Goal: Information Seeking & Learning: Learn about a topic

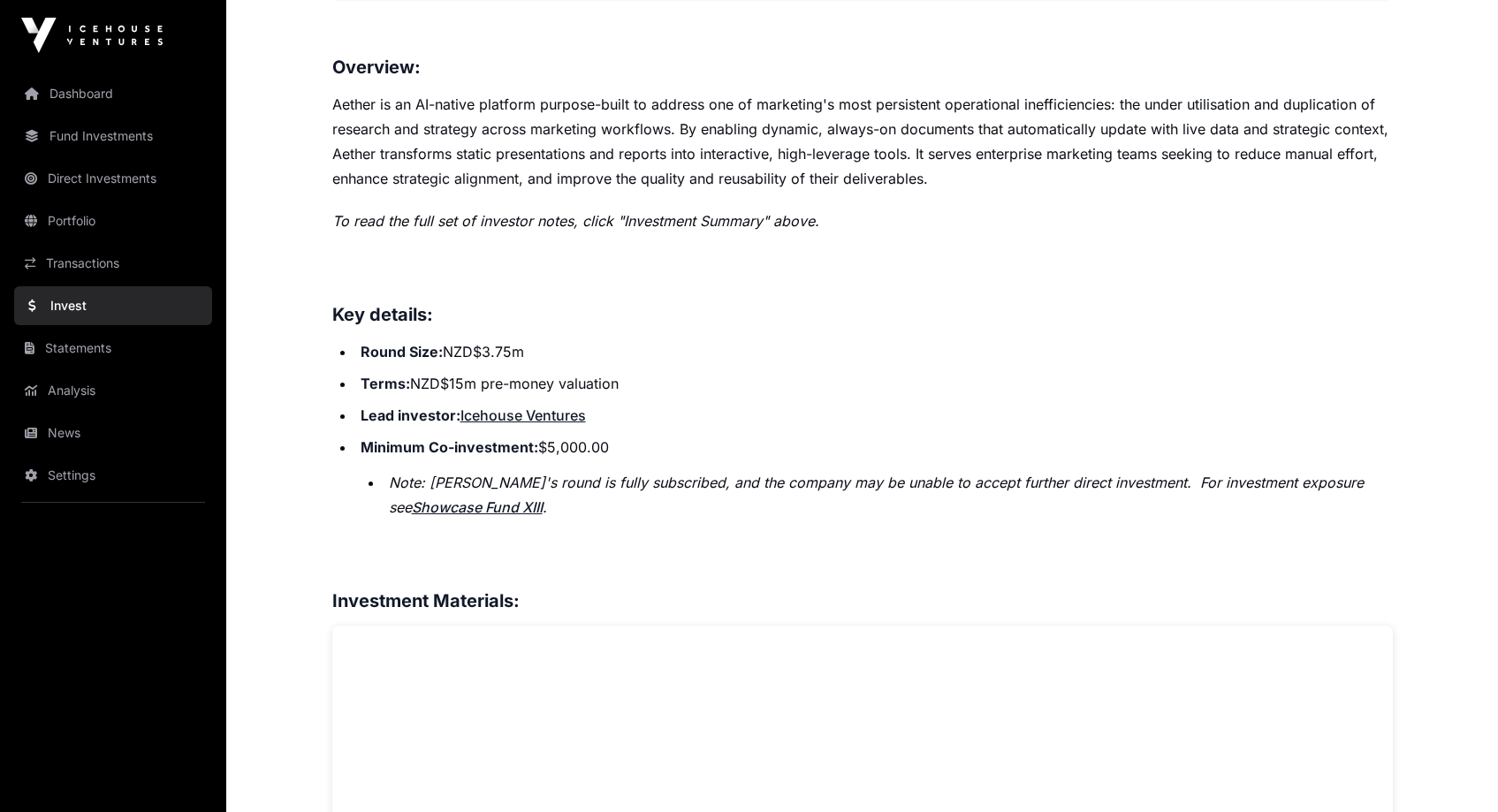
scroll to position [495, 0]
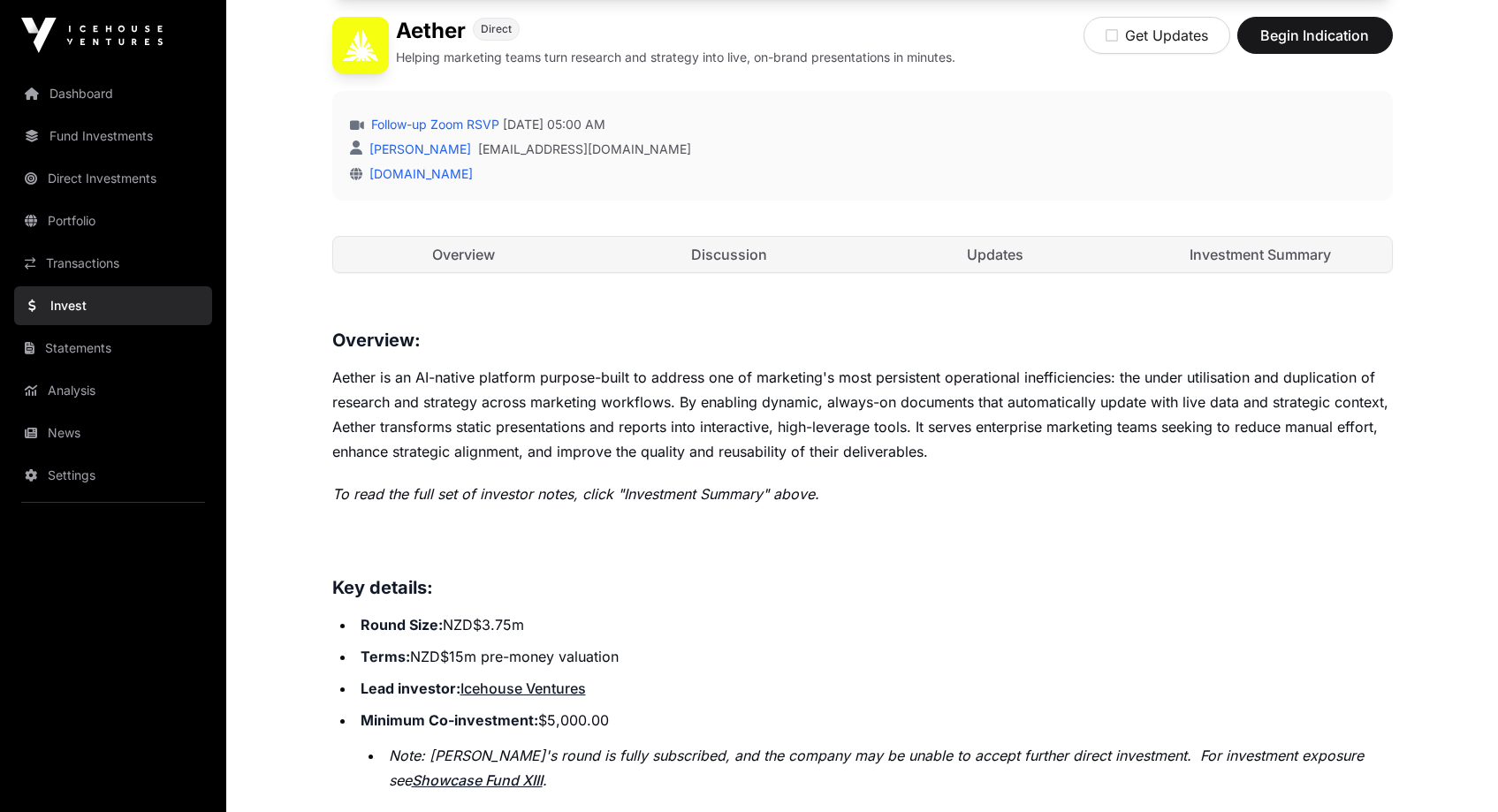
click at [81, 311] on link "Invest" at bounding box center [114, 305] width 198 height 39
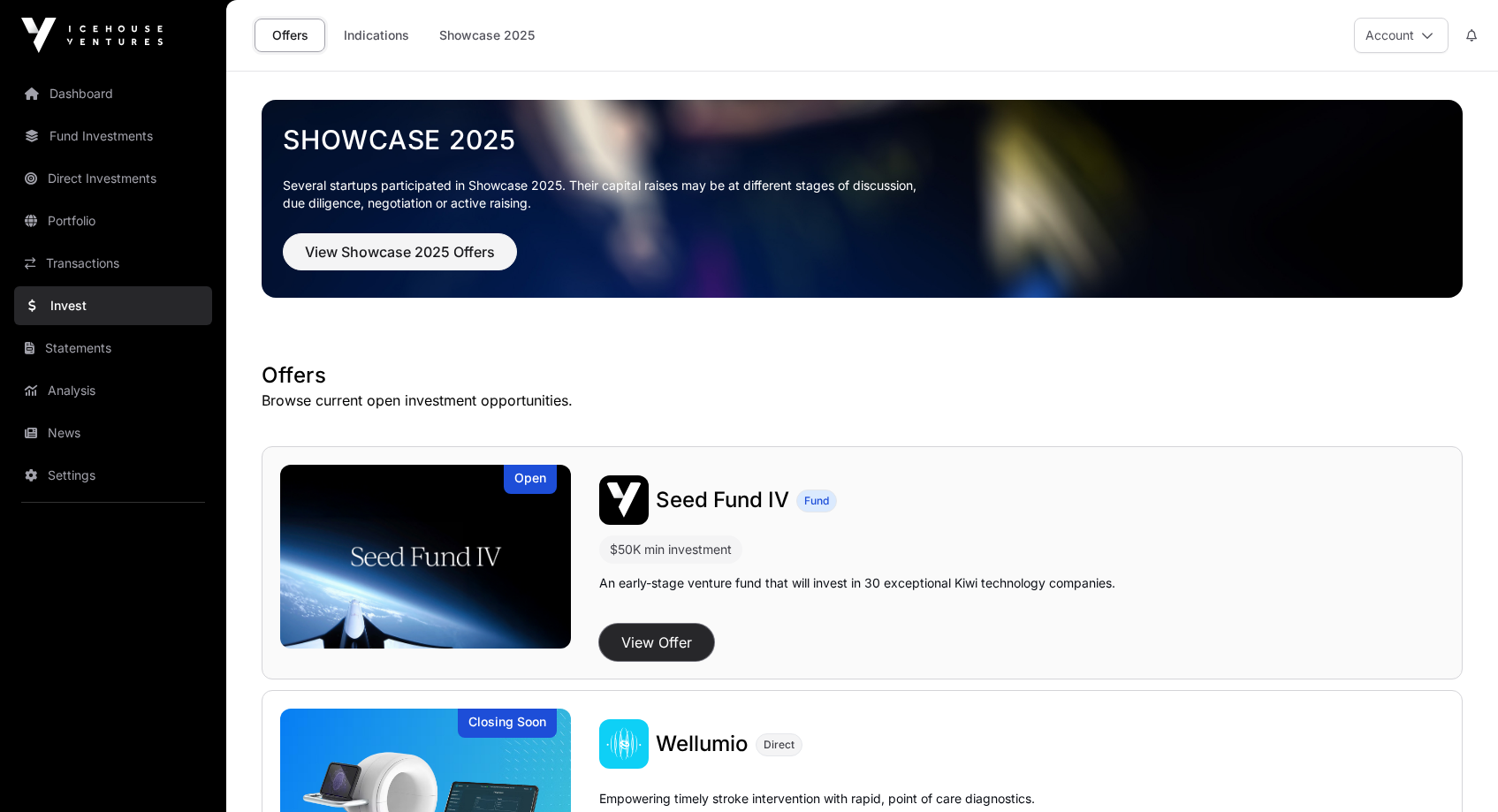
click at [671, 638] on button "View Offer" at bounding box center [657, 642] width 115 height 37
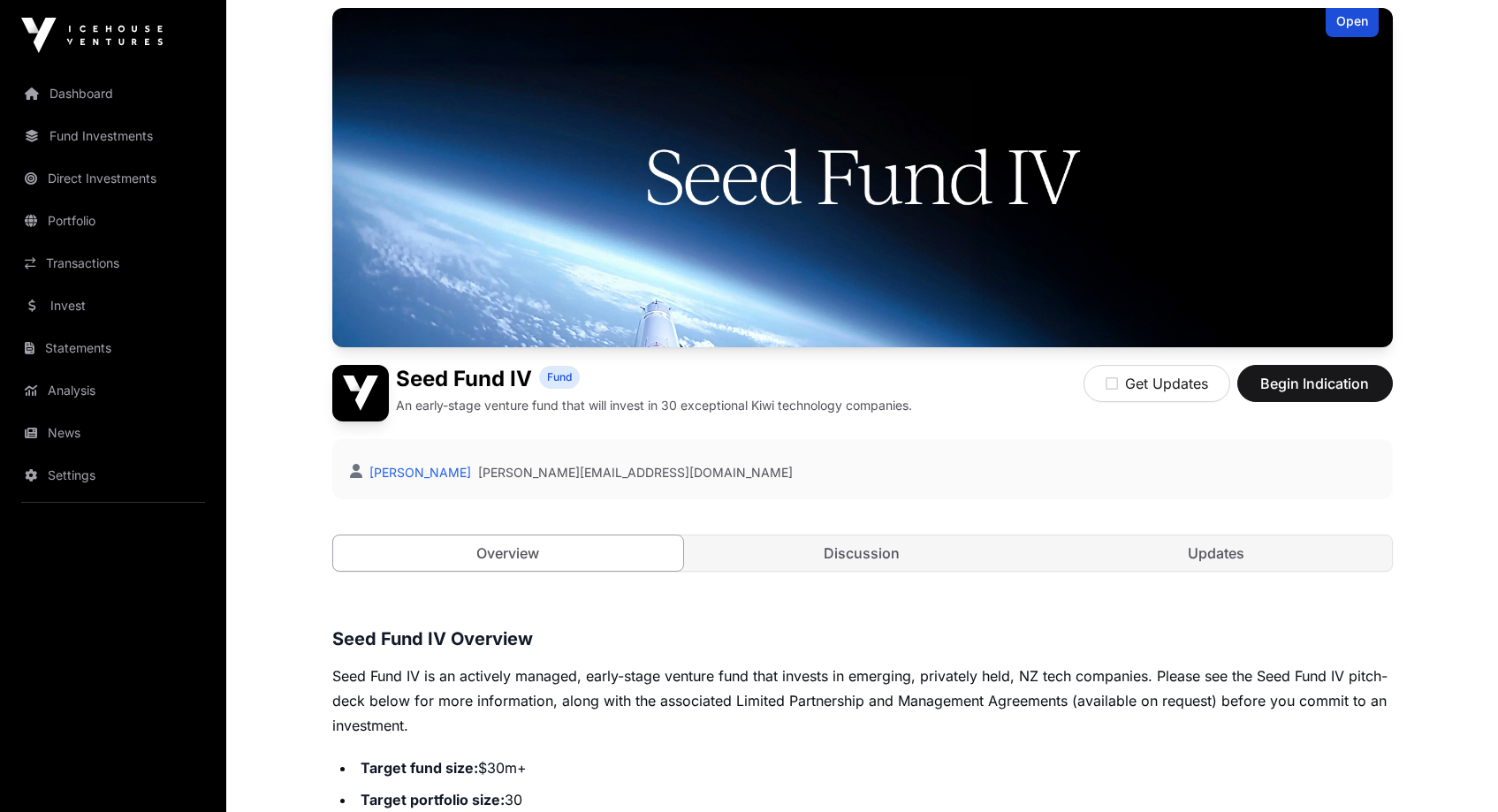
scroll to position [53, 0]
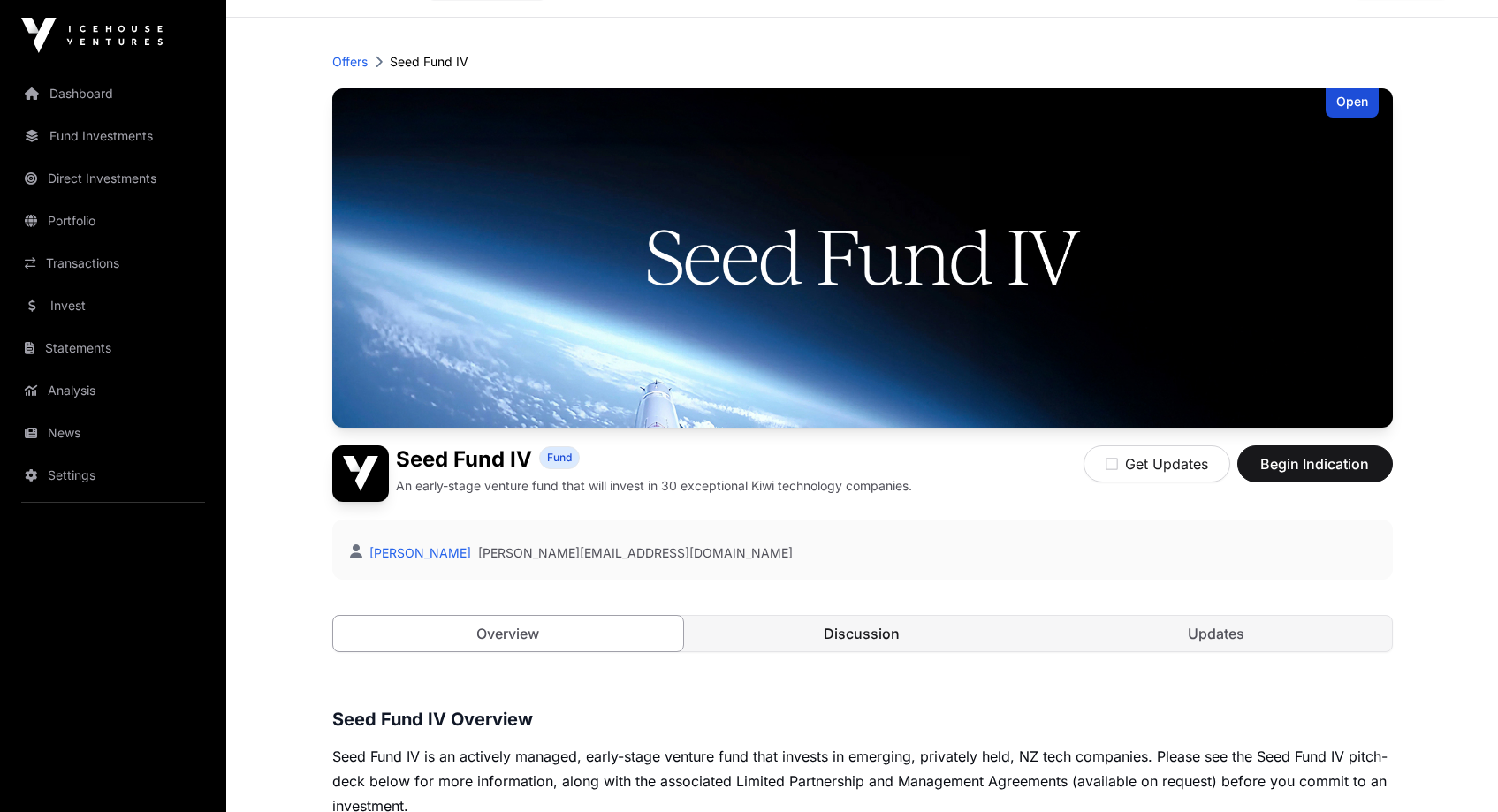
click at [839, 631] on link "Discussion" at bounding box center [862, 633] width 351 height 35
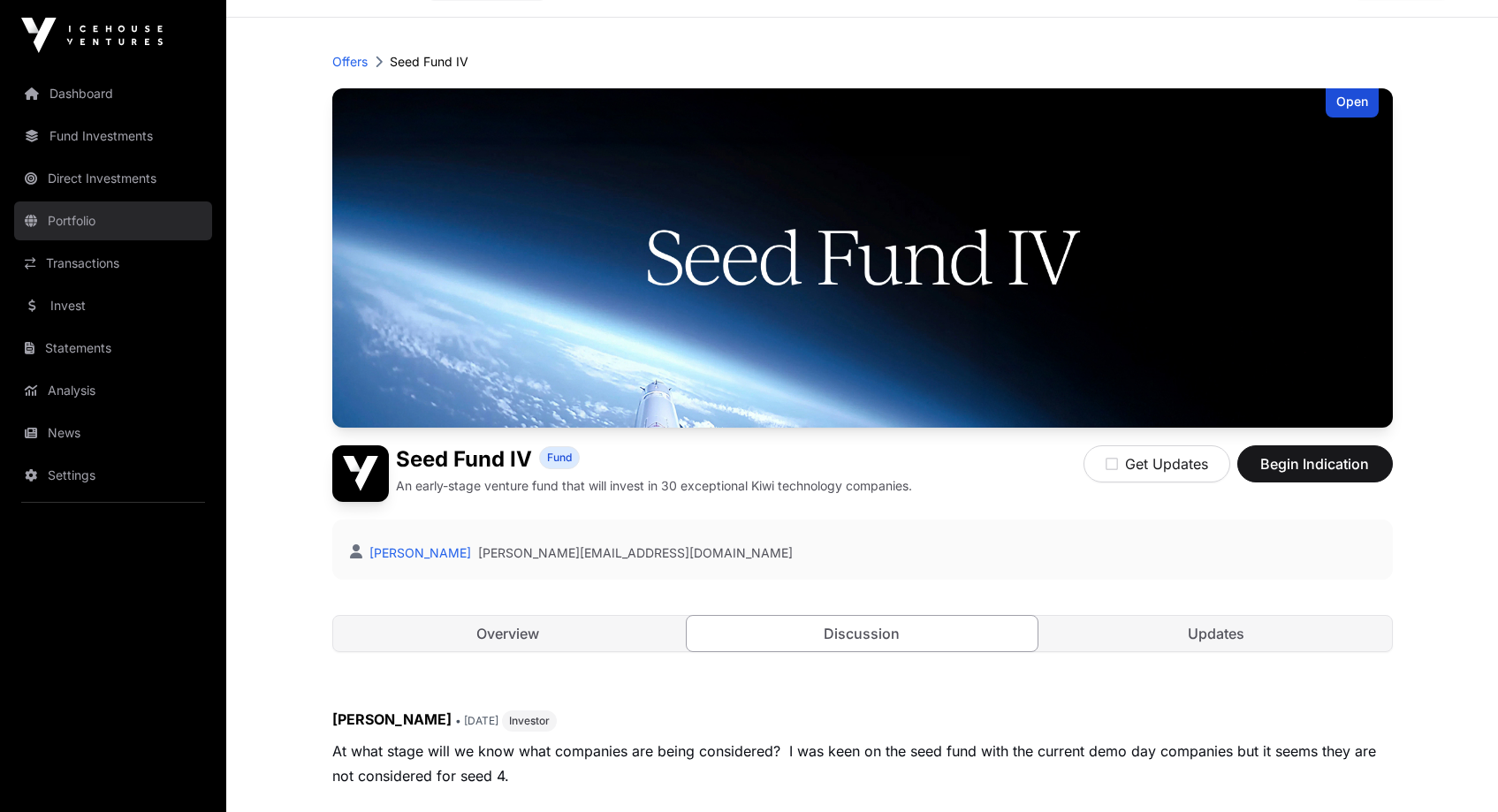
click at [79, 222] on link "Portfolio" at bounding box center [114, 221] width 198 height 39
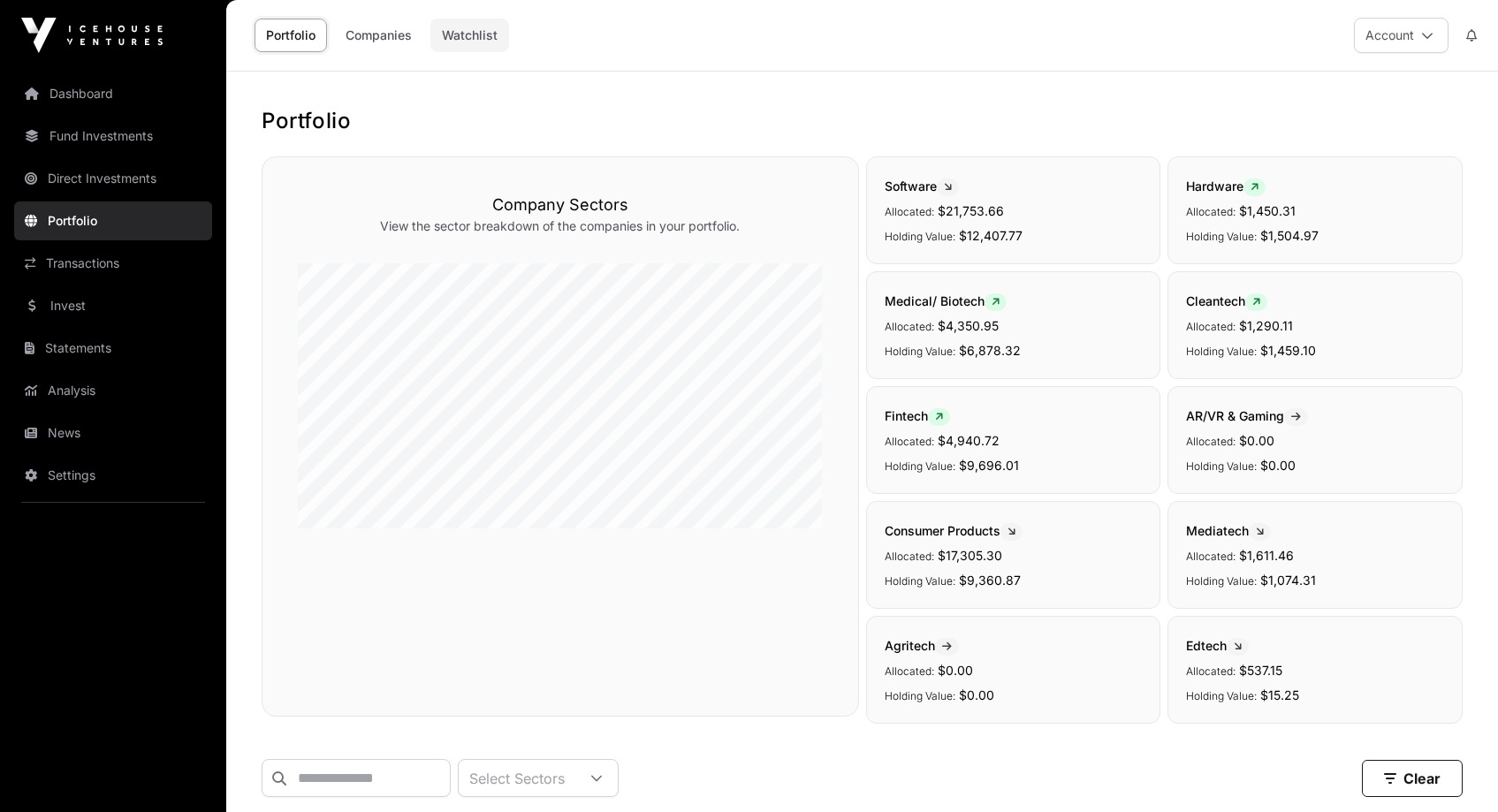
click at [478, 36] on link "Watchlist" at bounding box center [469, 35] width 79 height 34
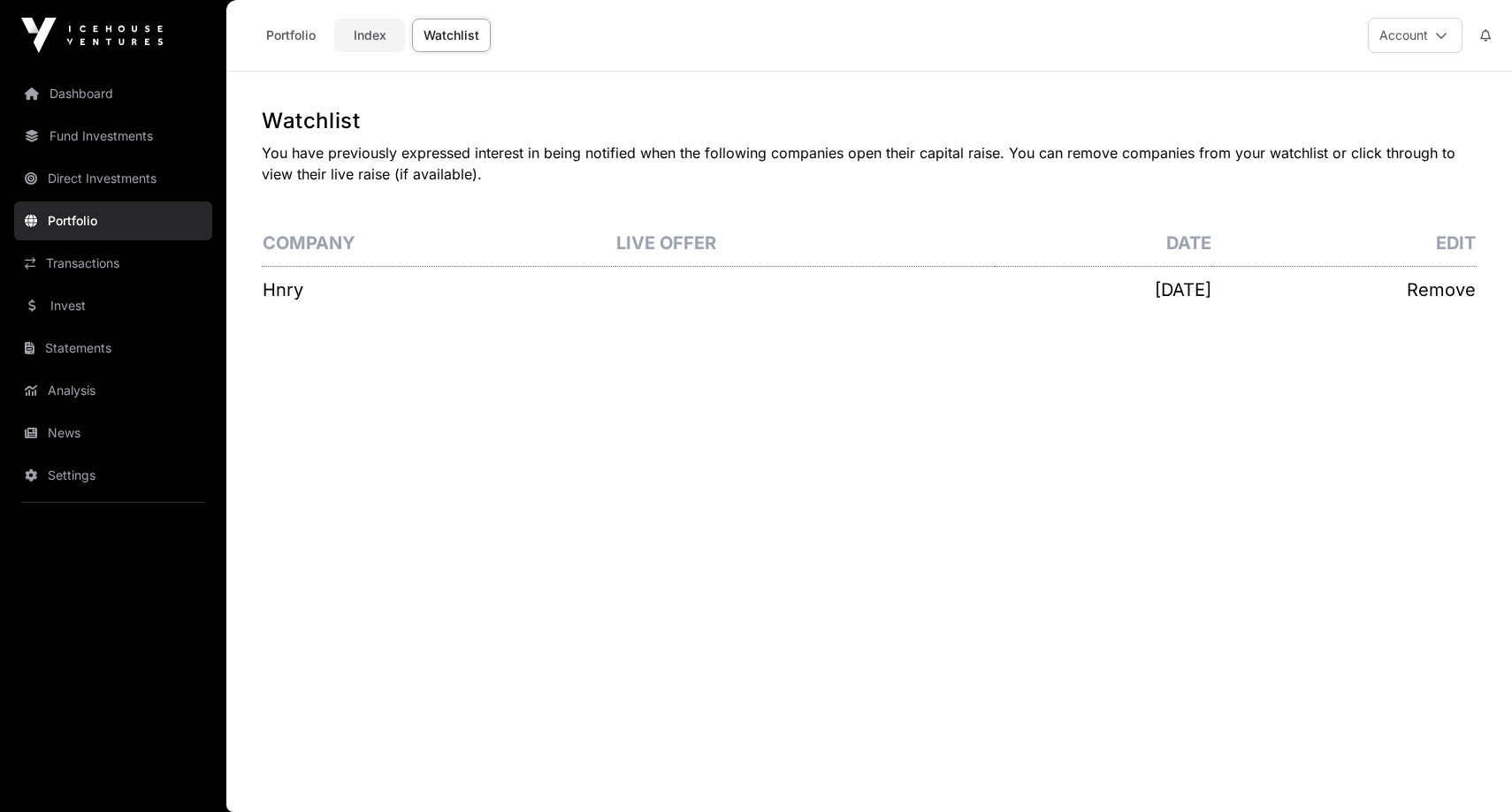
click at [368, 41] on link "Index" at bounding box center [369, 35] width 71 height 34
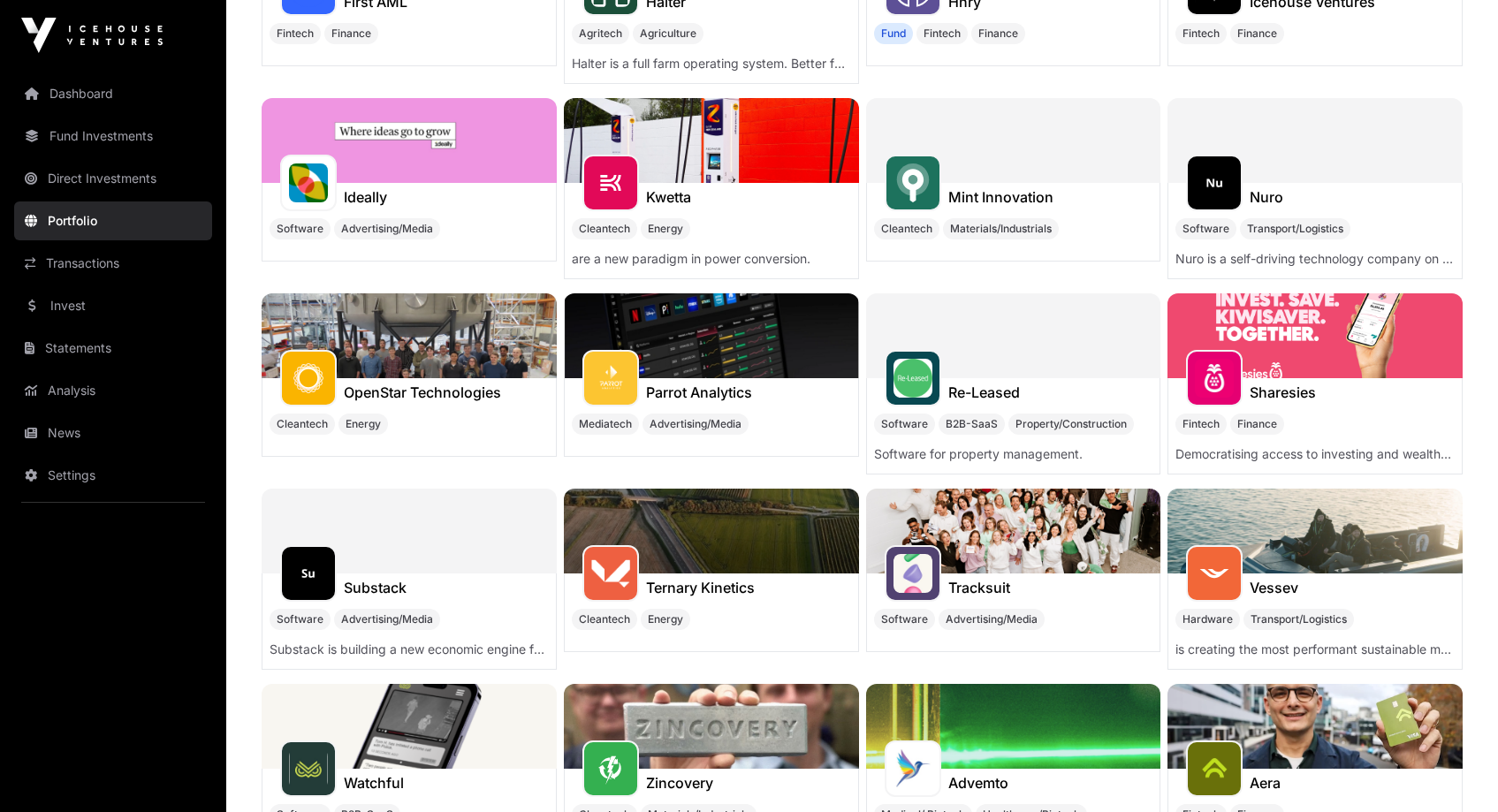
scroll to position [145, 0]
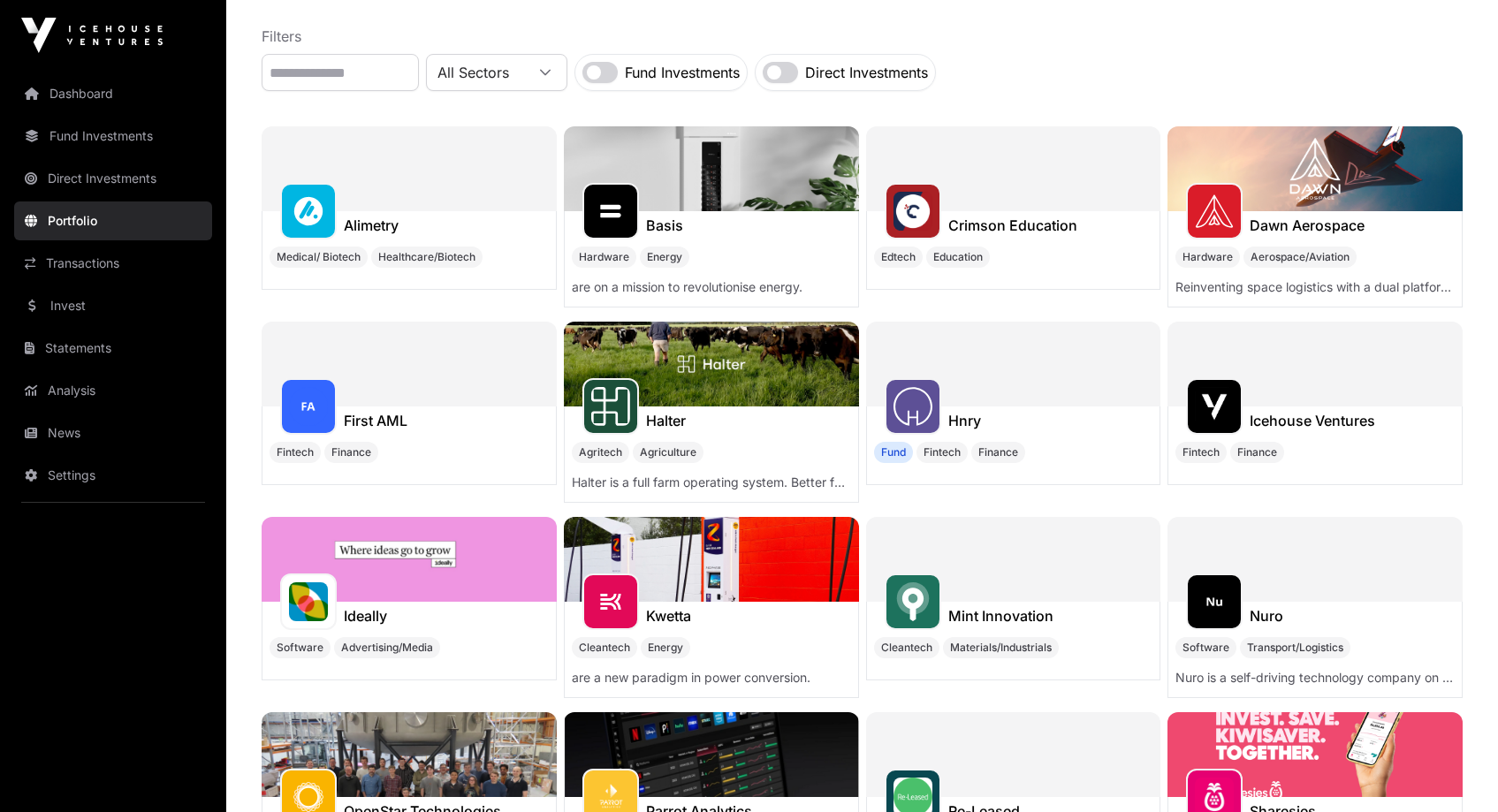
click at [454, 540] on img at bounding box center [409, 558] width 295 height 85
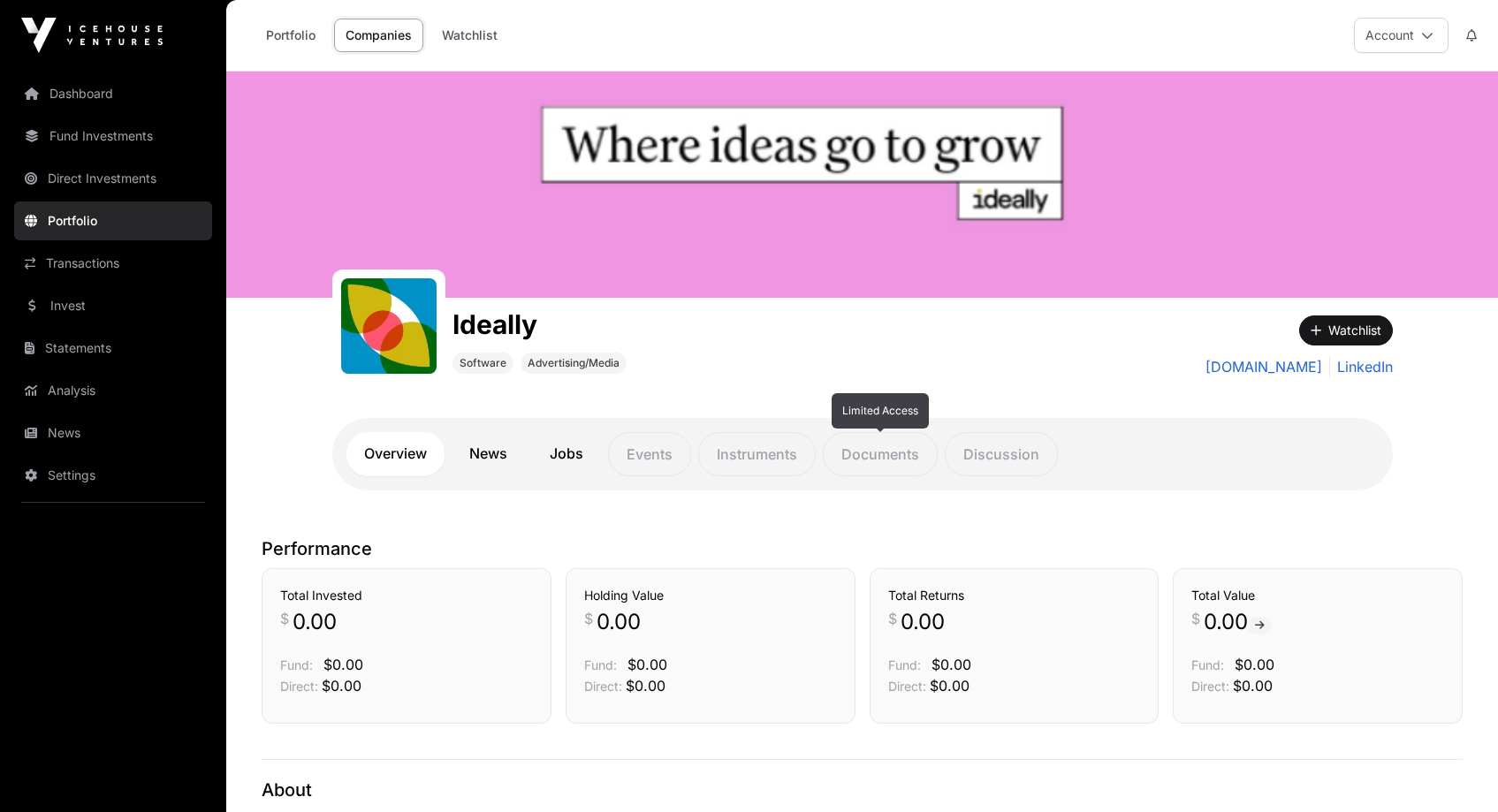
click at [871, 457] on p "Documents" at bounding box center [880, 453] width 115 height 44
click at [894, 451] on p "Documents" at bounding box center [880, 453] width 115 height 44
click at [76, 176] on link "Direct Investments" at bounding box center [114, 179] width 198 height 39
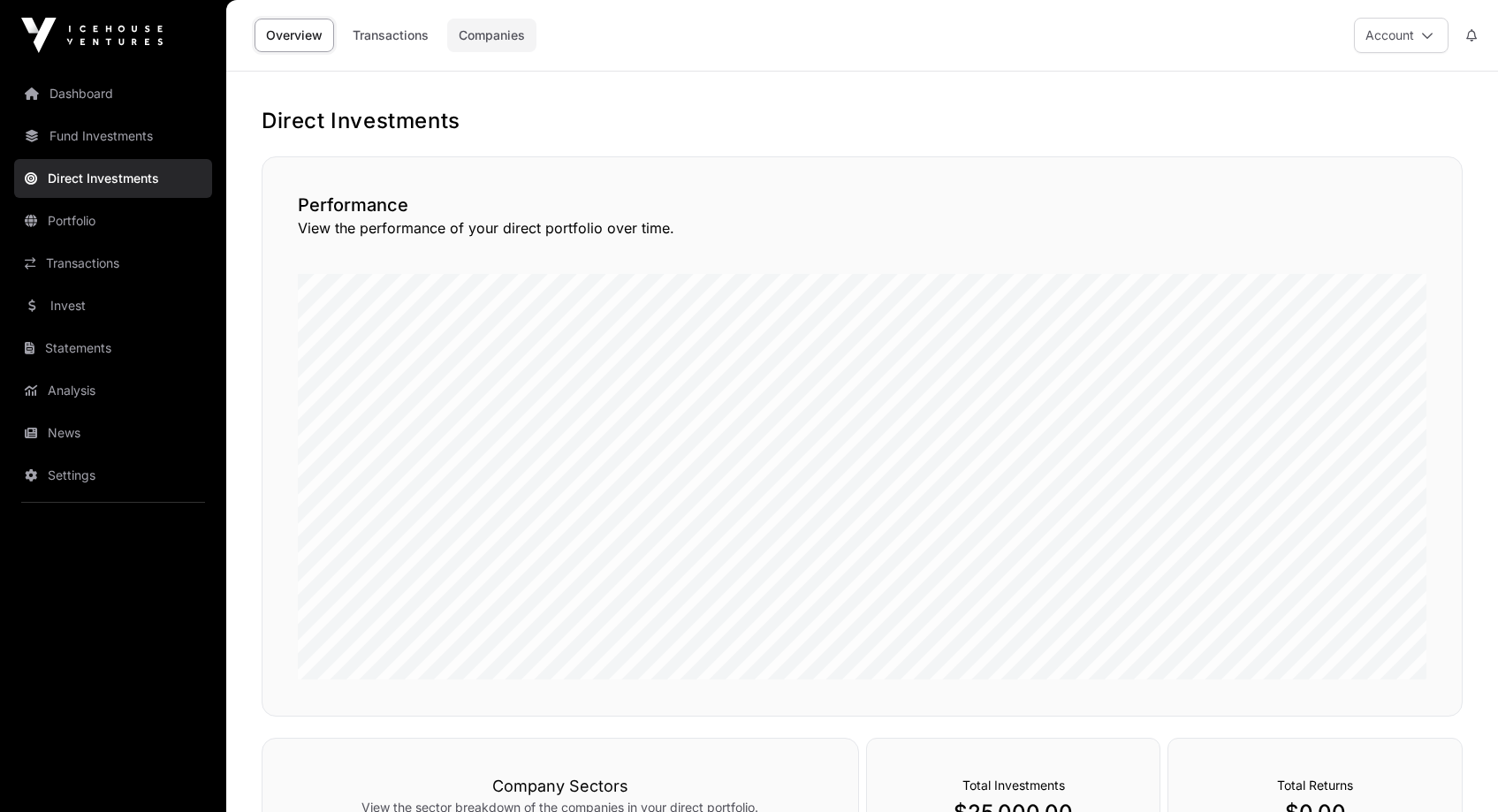
click at [490, 35] on link "Companies" at bounding box center [492, 35] width 89 height 34
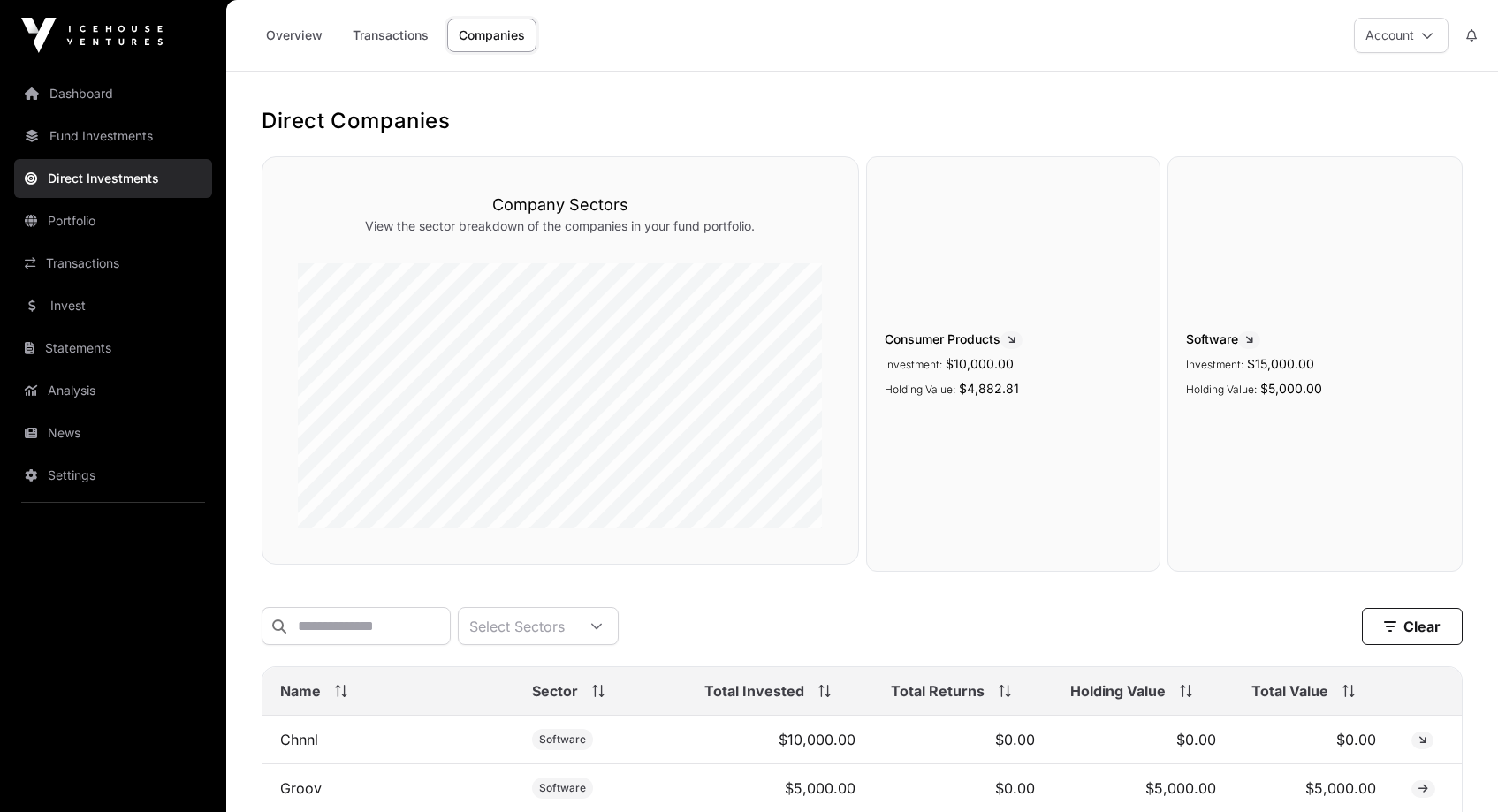
scroll to position [210, 0]
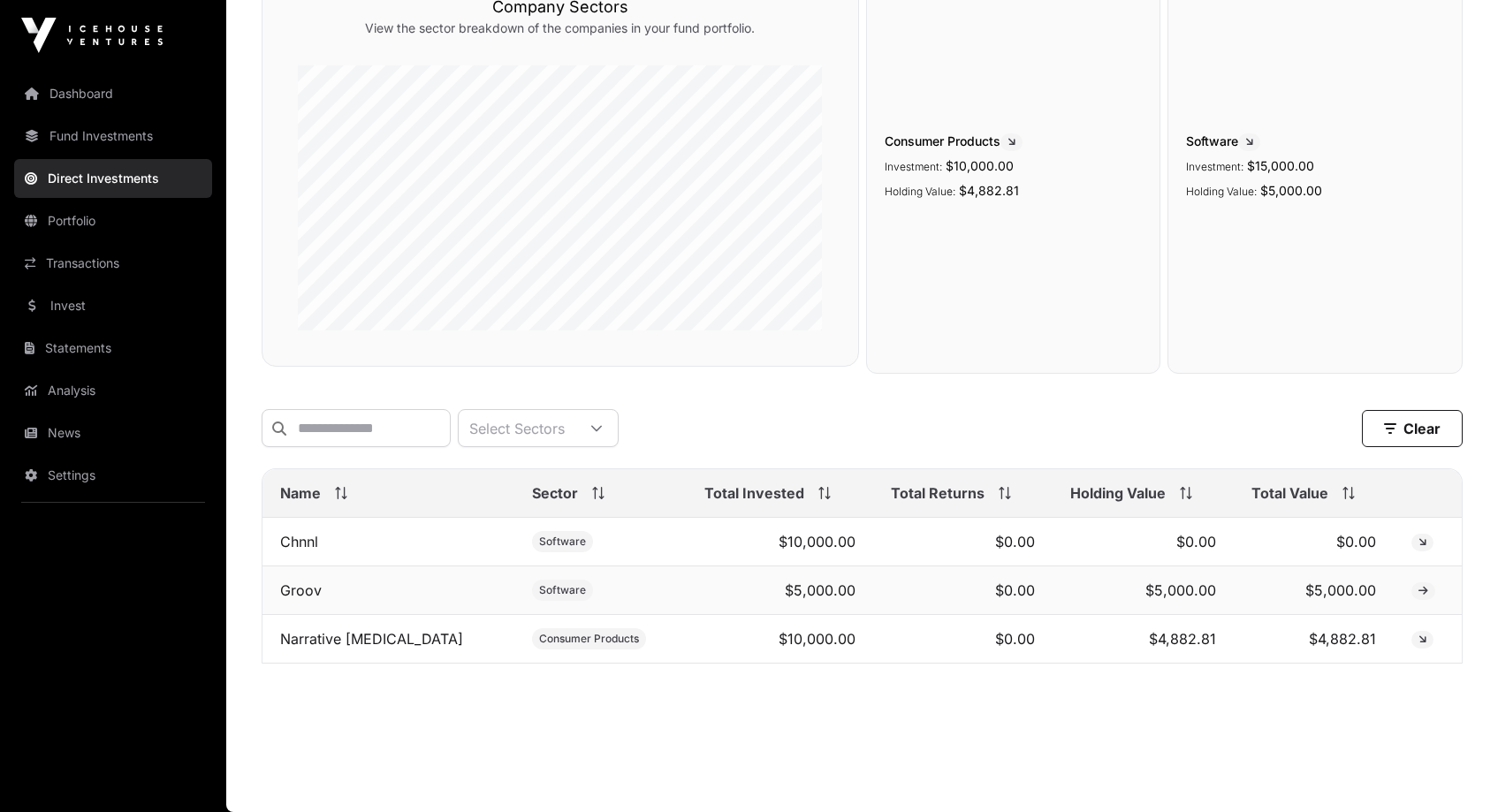
click at [1418, 592] on icon at bounding box center [1423, 590] width 10 height 11
click at [295, 594] on link "Groov" at bounding box center [301, 590] width 42 height 18
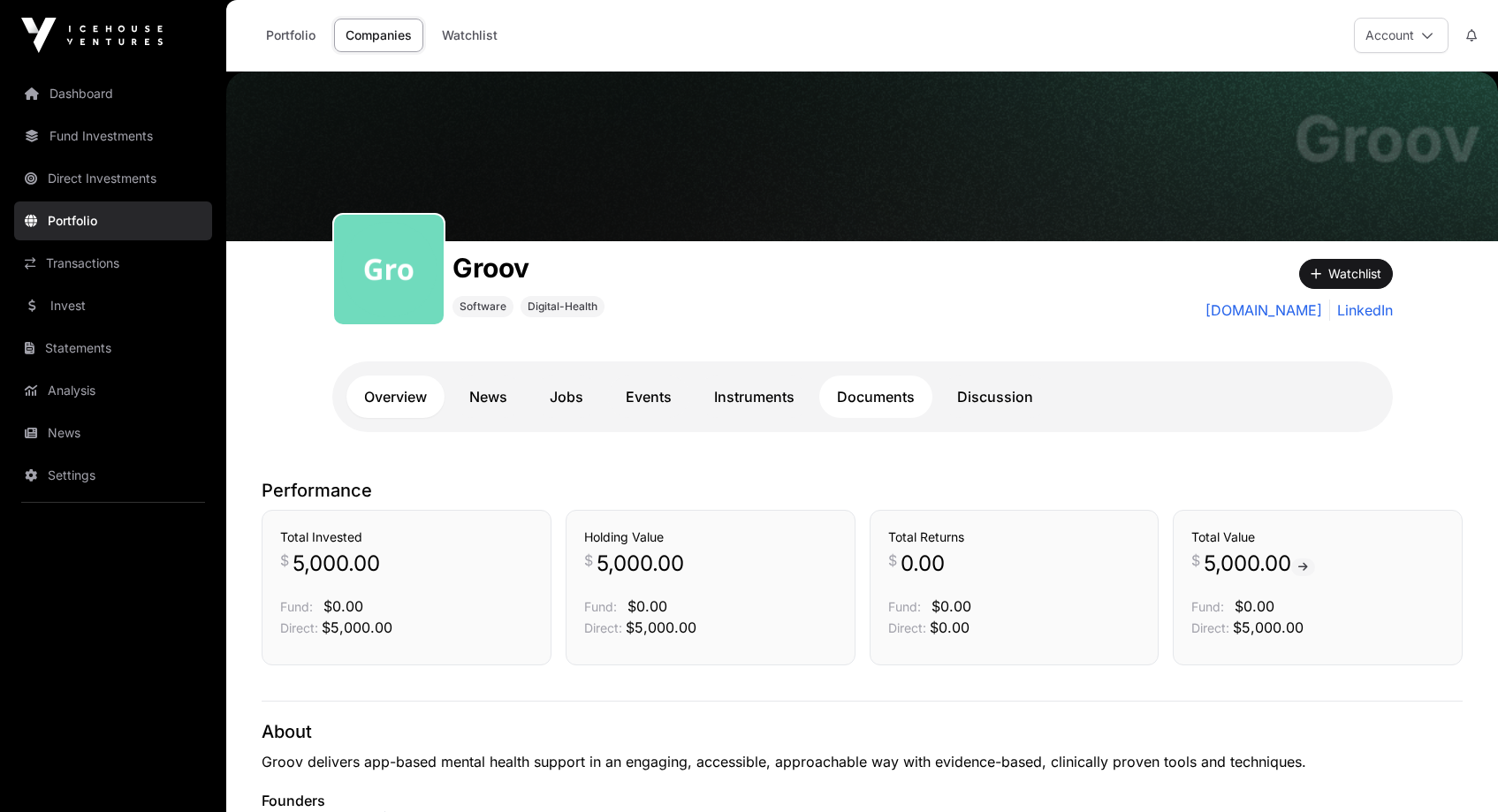
click at [876, 400] on link "Documents" at bounding box center [875, 397] width 113 height 43
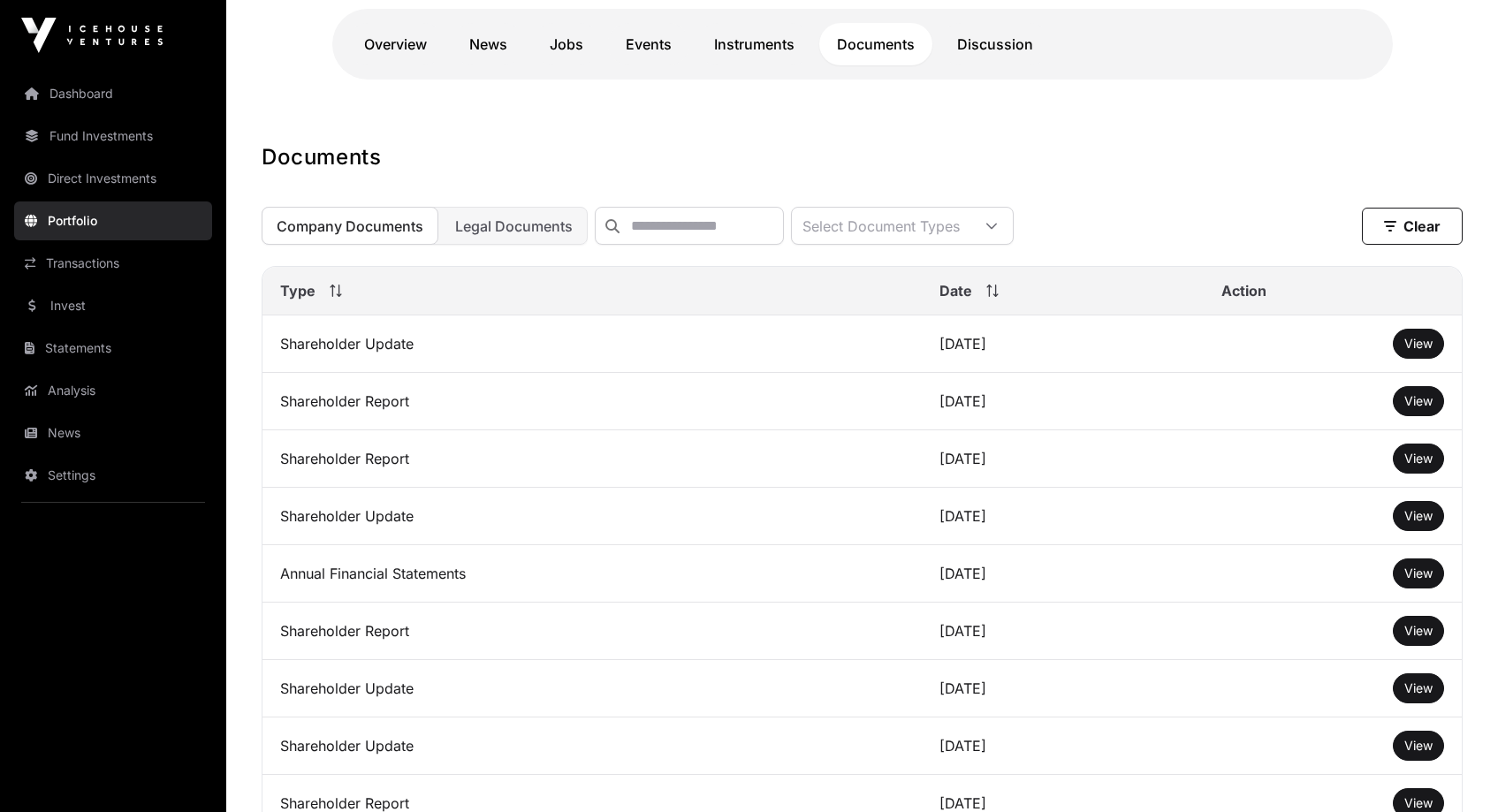
scroll to position [501, 0]
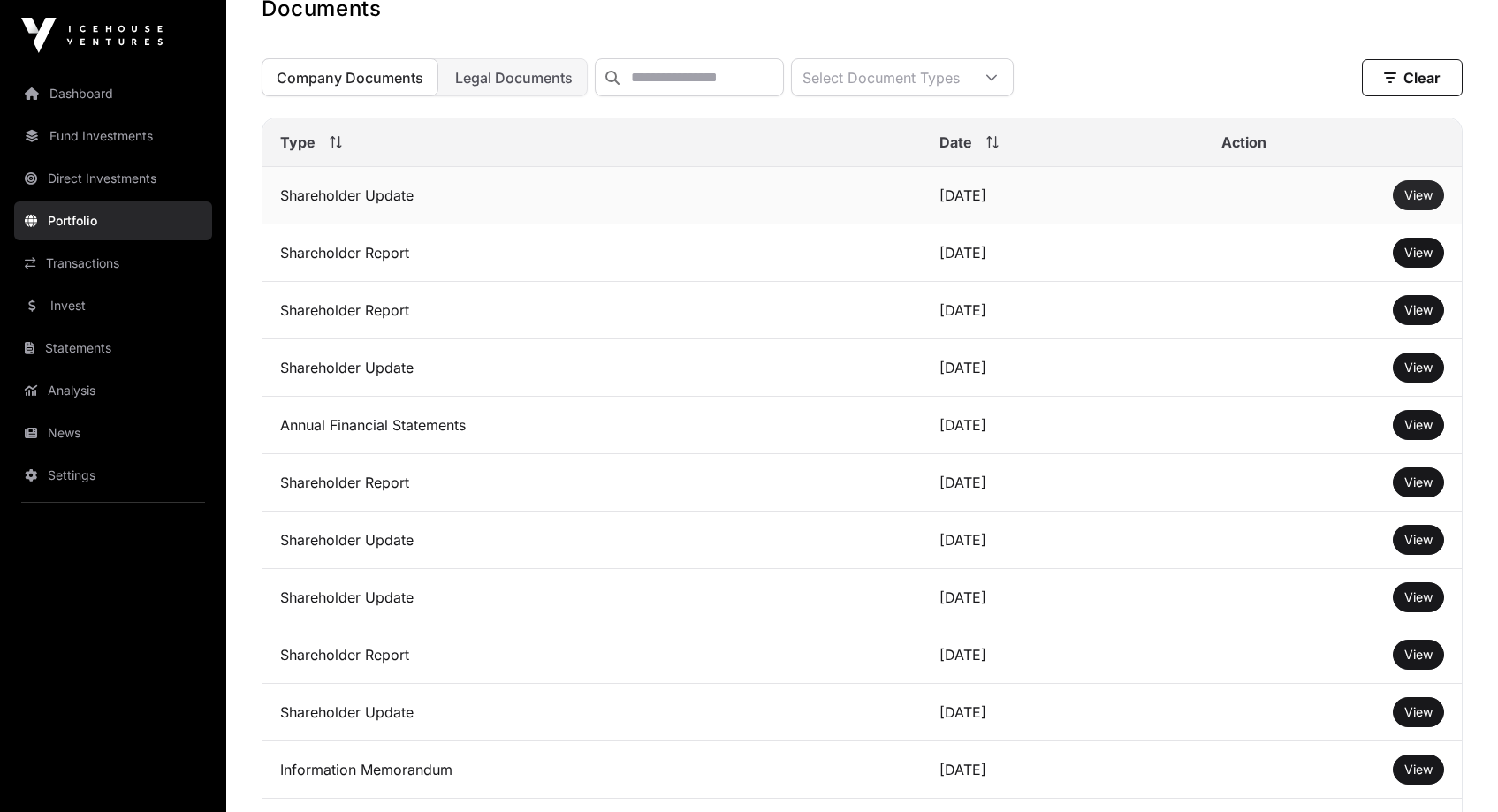
click at [1419, 202] on span "View" at bounding box center [1418, 194] width 28 height 15
click at [1412, 260] on span "View" at bounding box center [1418, 252] width 28 height 15
click at [74, 217] on link "Portfolio" at bounding box center [114, 221] width 198 height 39
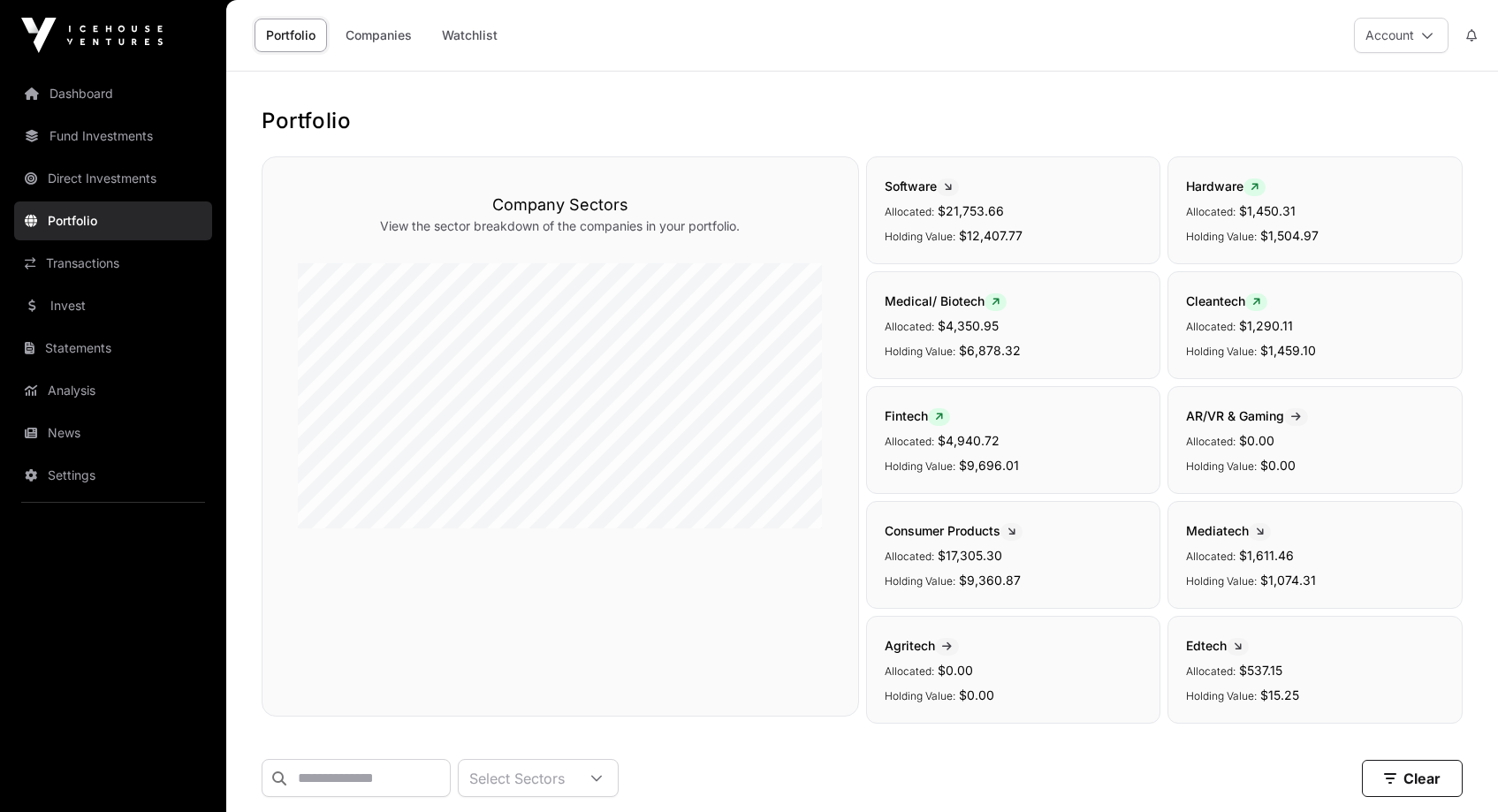
click at [899, 418] on span "Fintech" at bounding box center [916, 415] width 65 height 15
click at [387, 44] on link "Companies" at bounding box center [378, 35] width 89 height 34
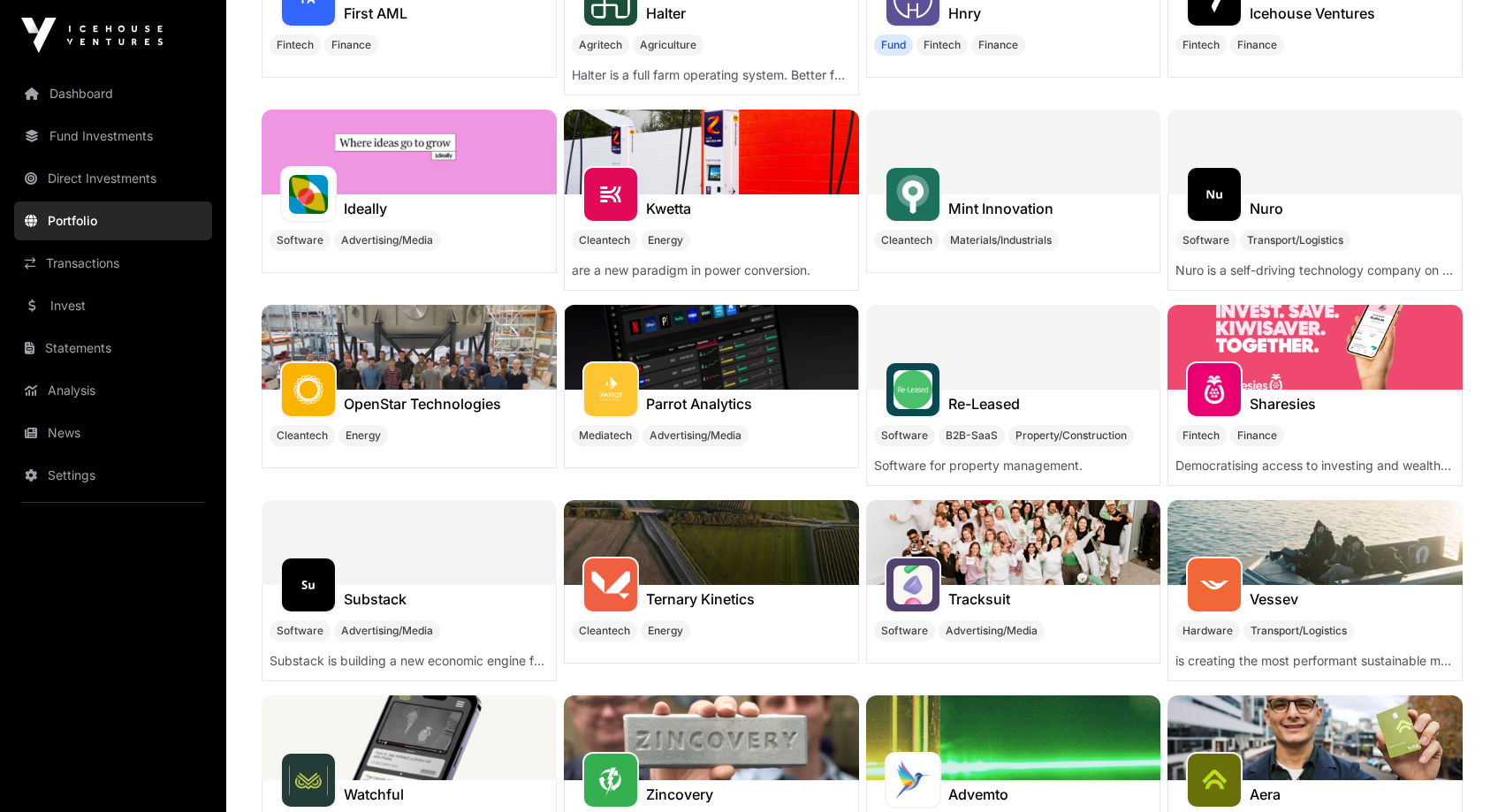
scroll to position [553, 0]
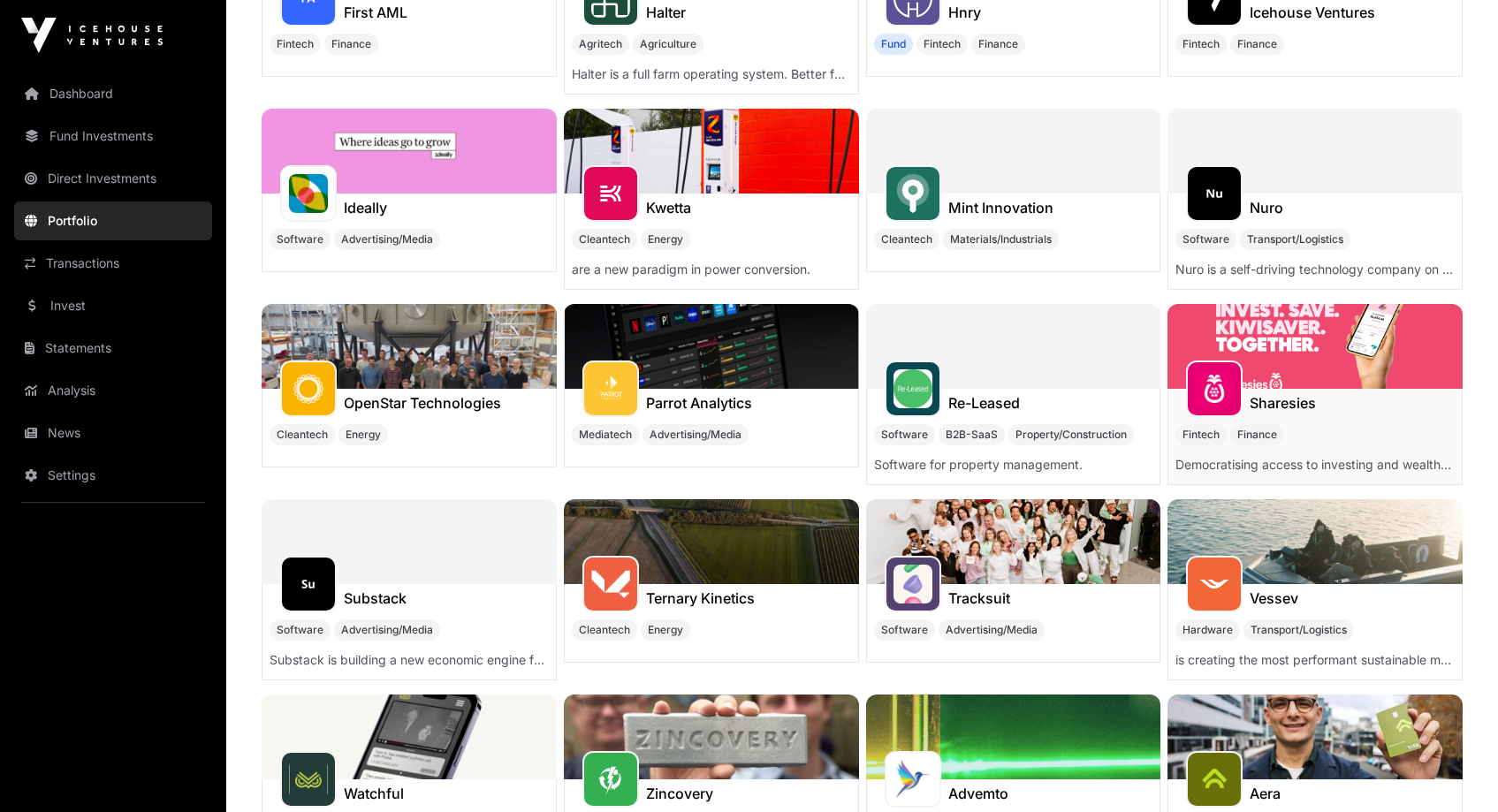
click at [1221, 390] on img at bounding box center [1214, 389] width 39 height 39
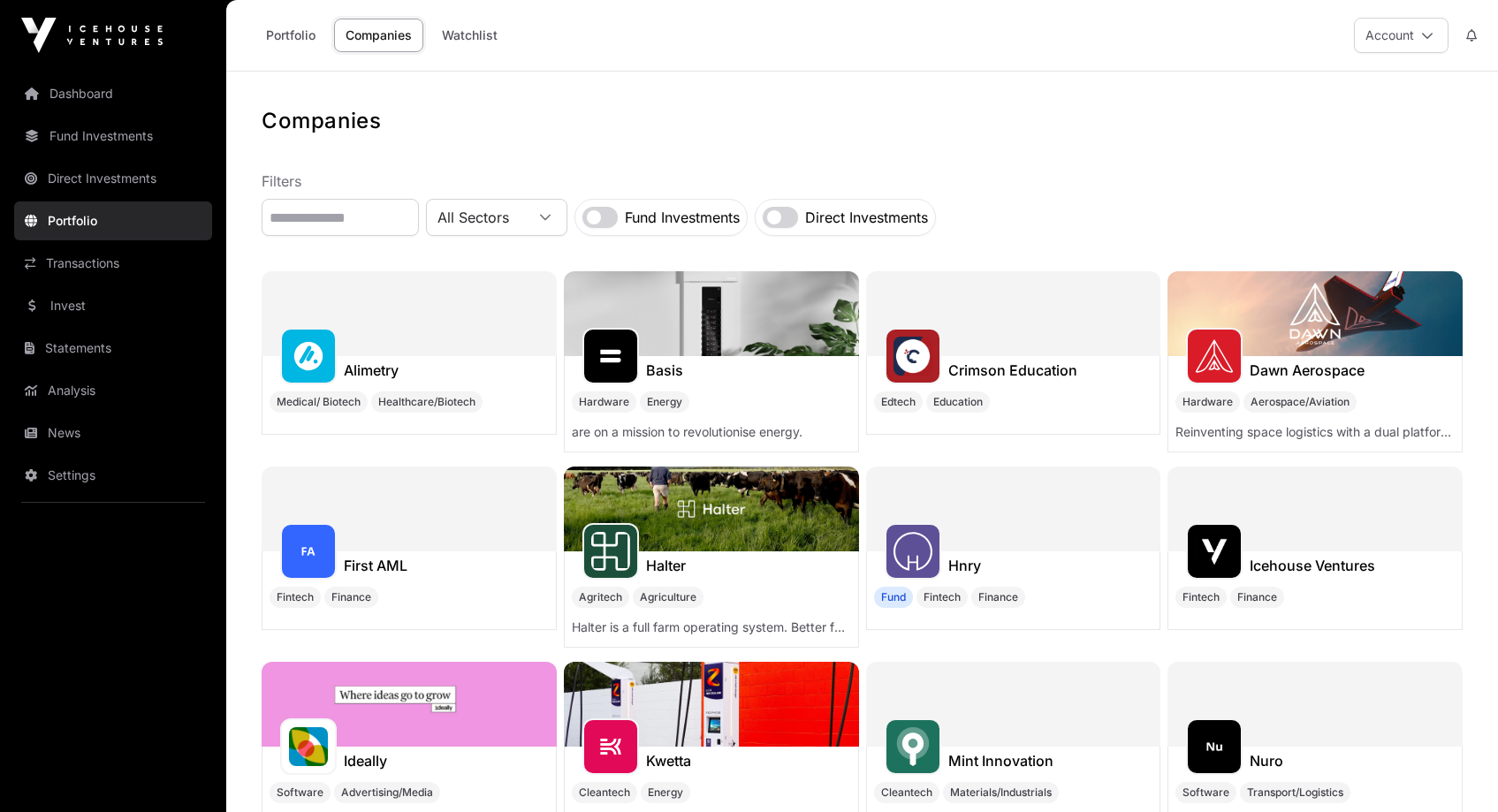
scroll to position [553, 0]
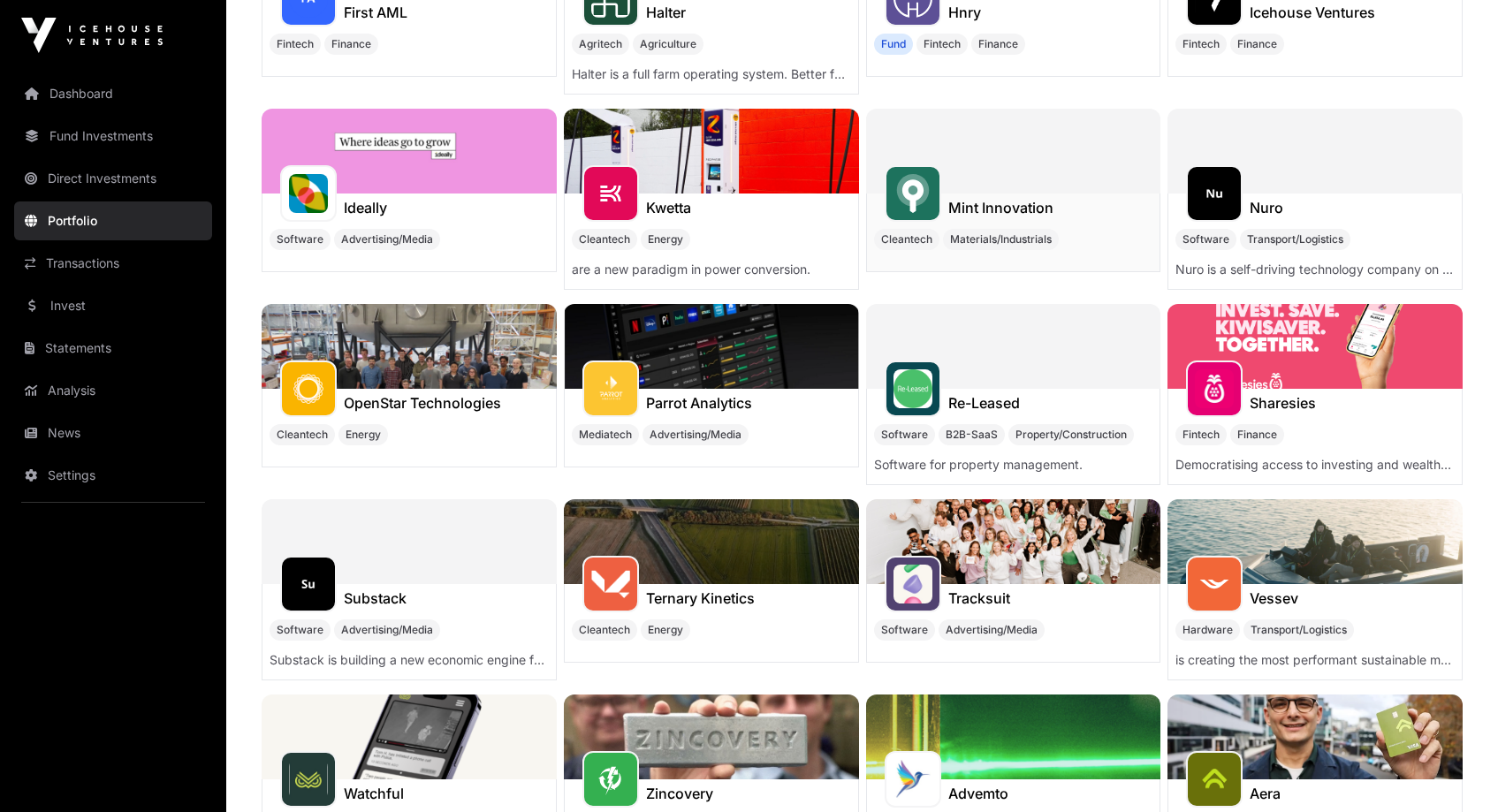
click at [934, 193] on div at bounding box center [912, 194] width 56 height 56
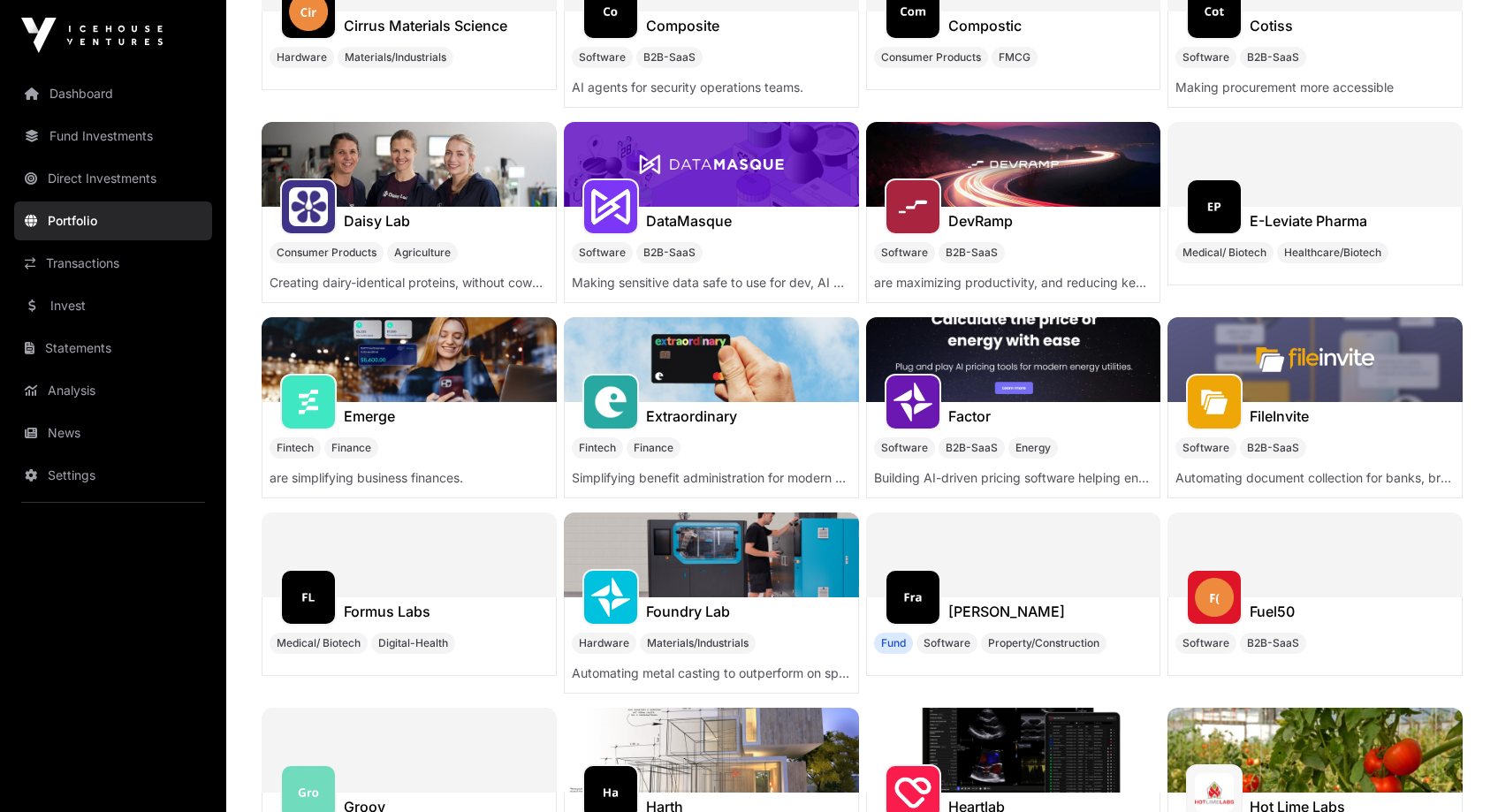
scroll to position [3420, 0]
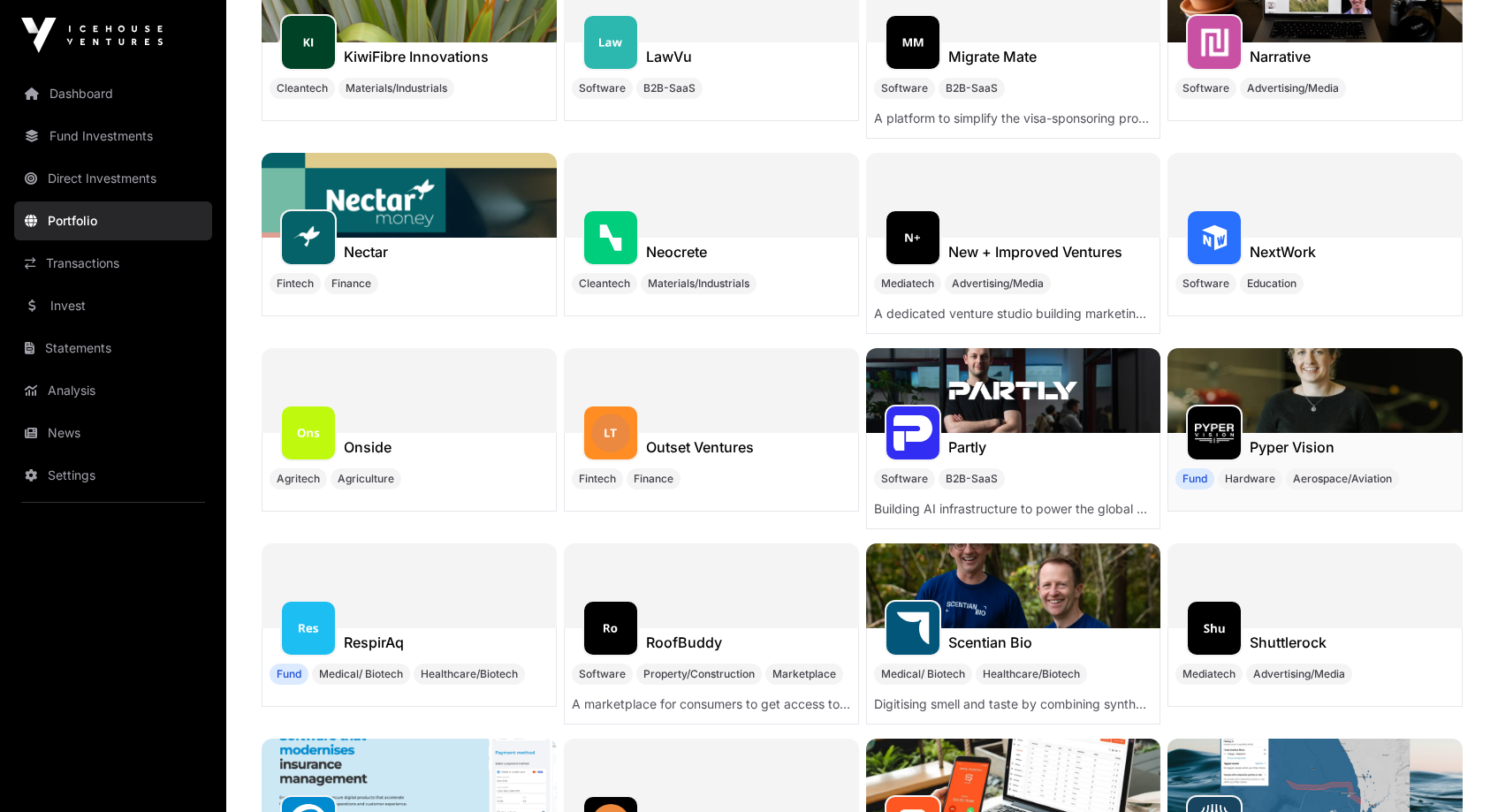
click at [1209, 433] on img at bounding box center [1214, 433] width 39 height 39
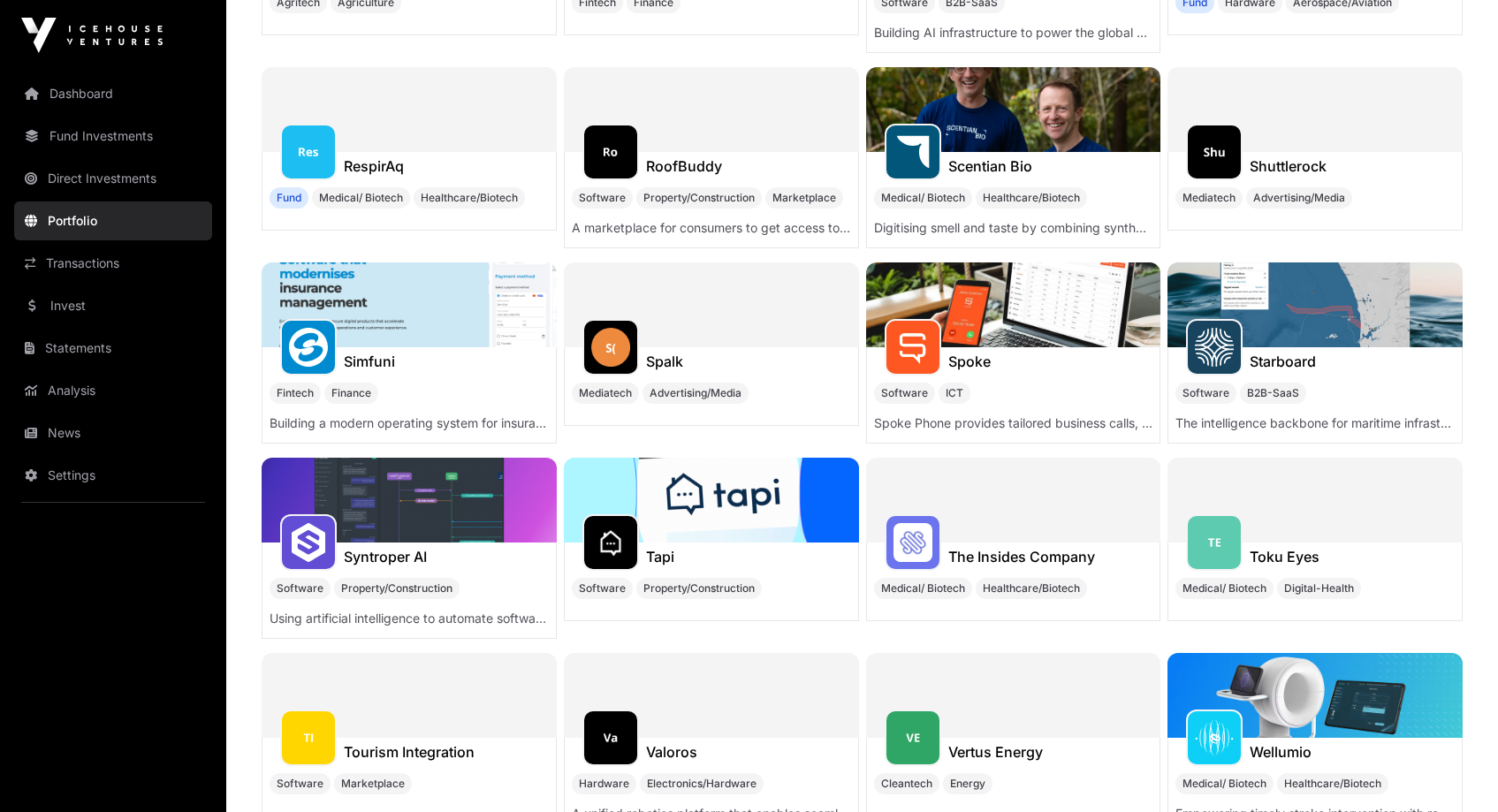
scroll to position [4708, 0]
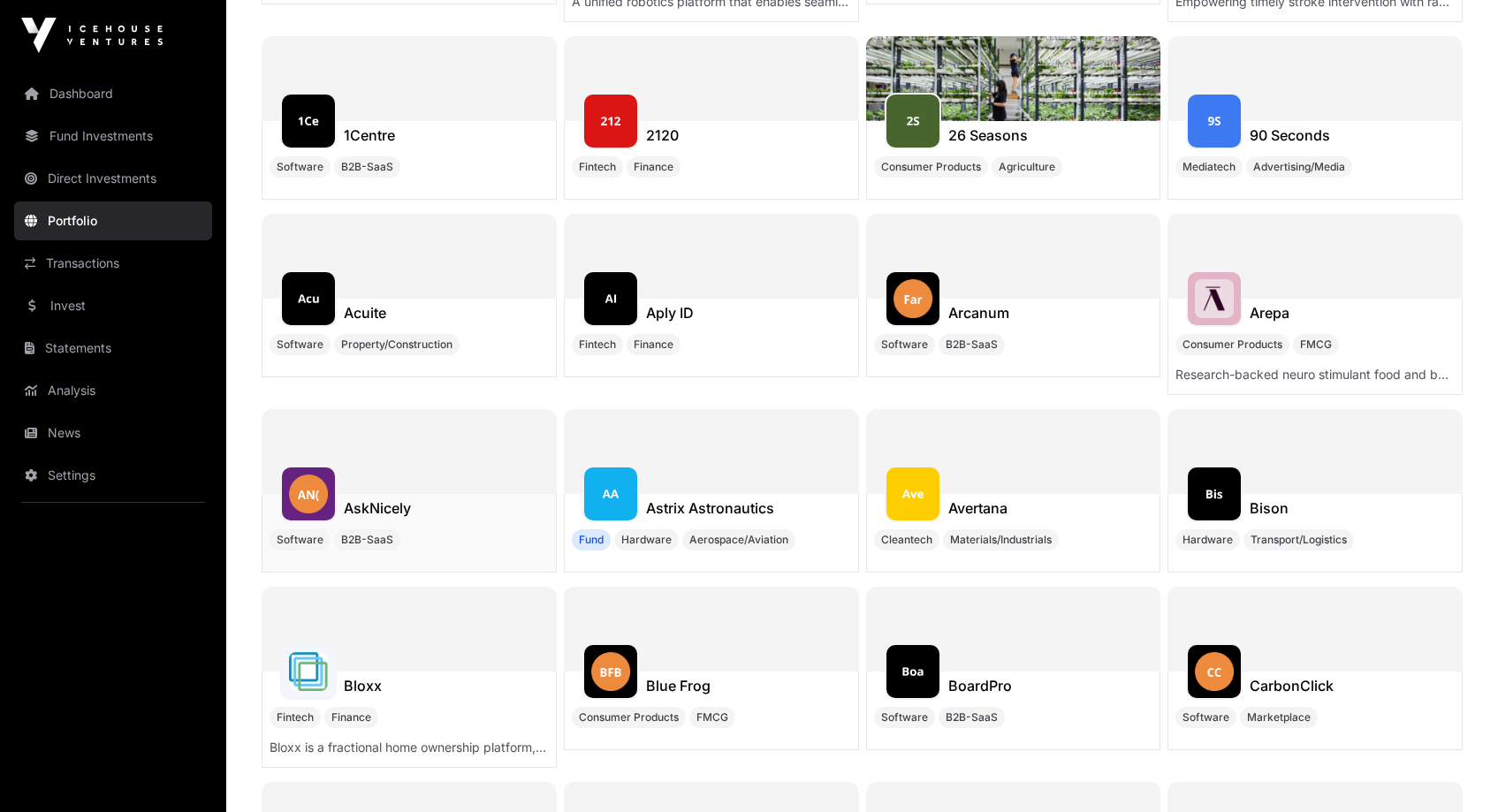
click at [364, 508] on h1 "AskNicely" at bounding box center [376, 508] width 67 height 21
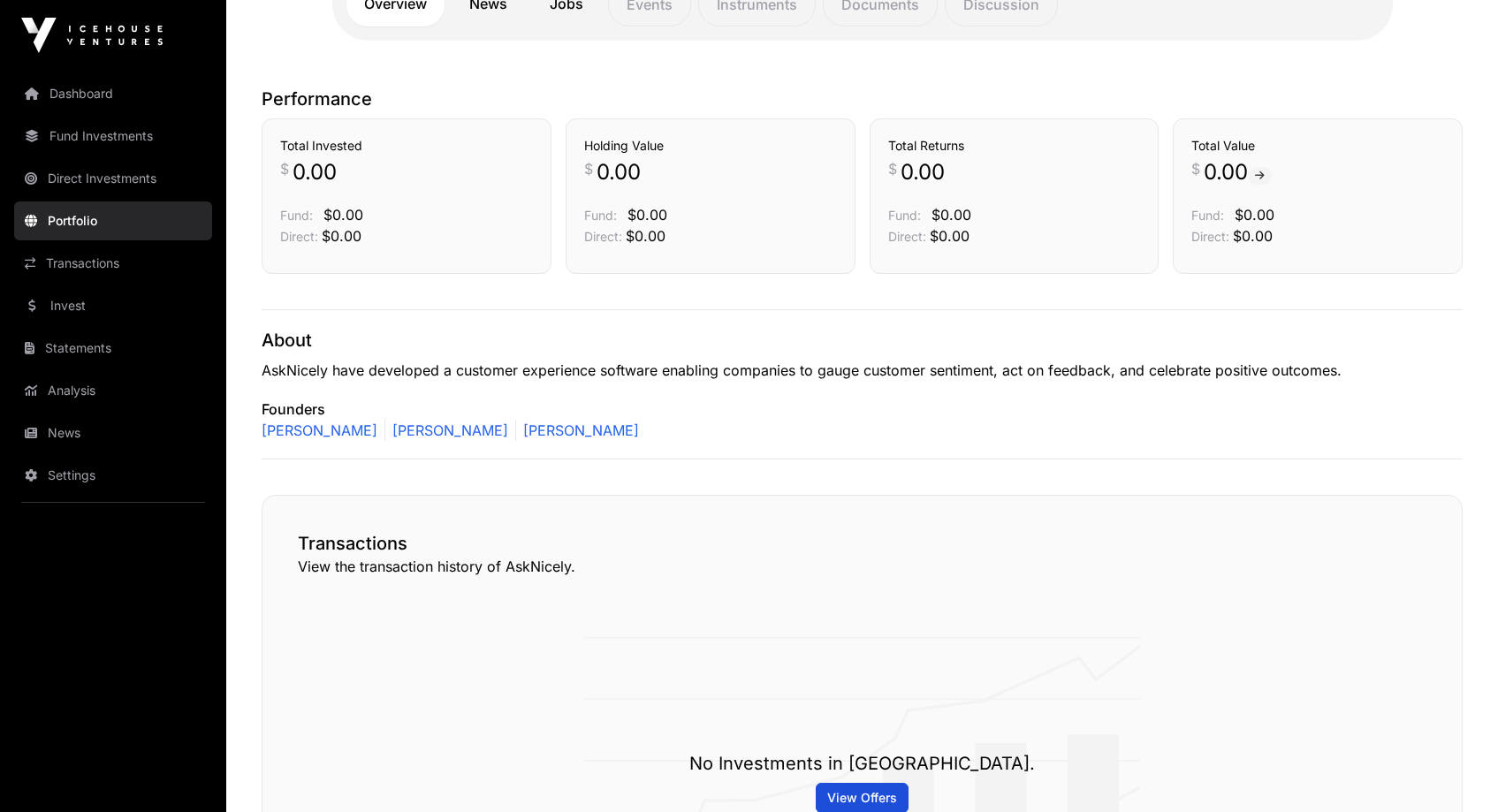
scroll to position [78, 0]
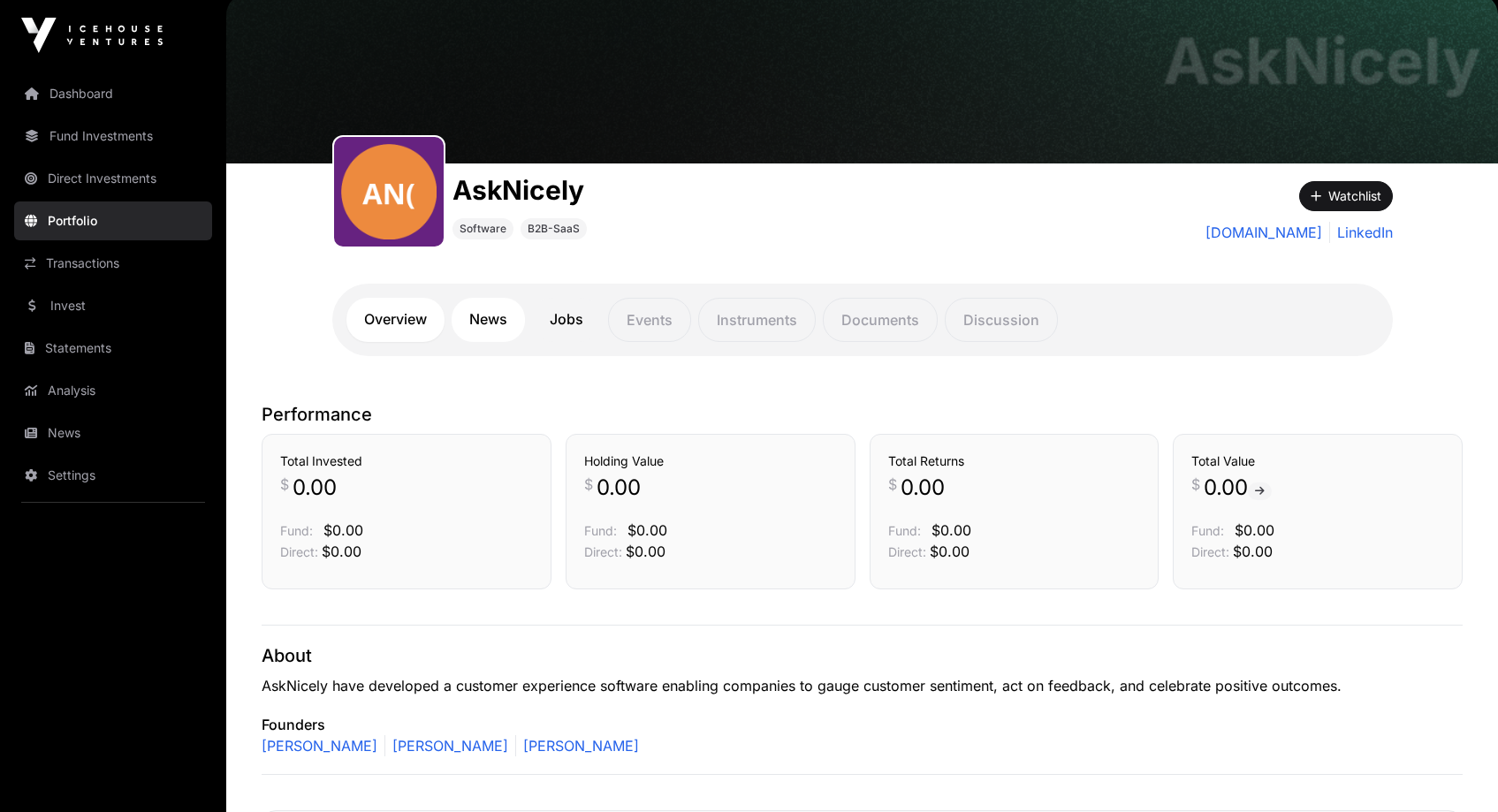
click at [488, 318] on link "News" at bounding box center [487, 319] width 73 height 44
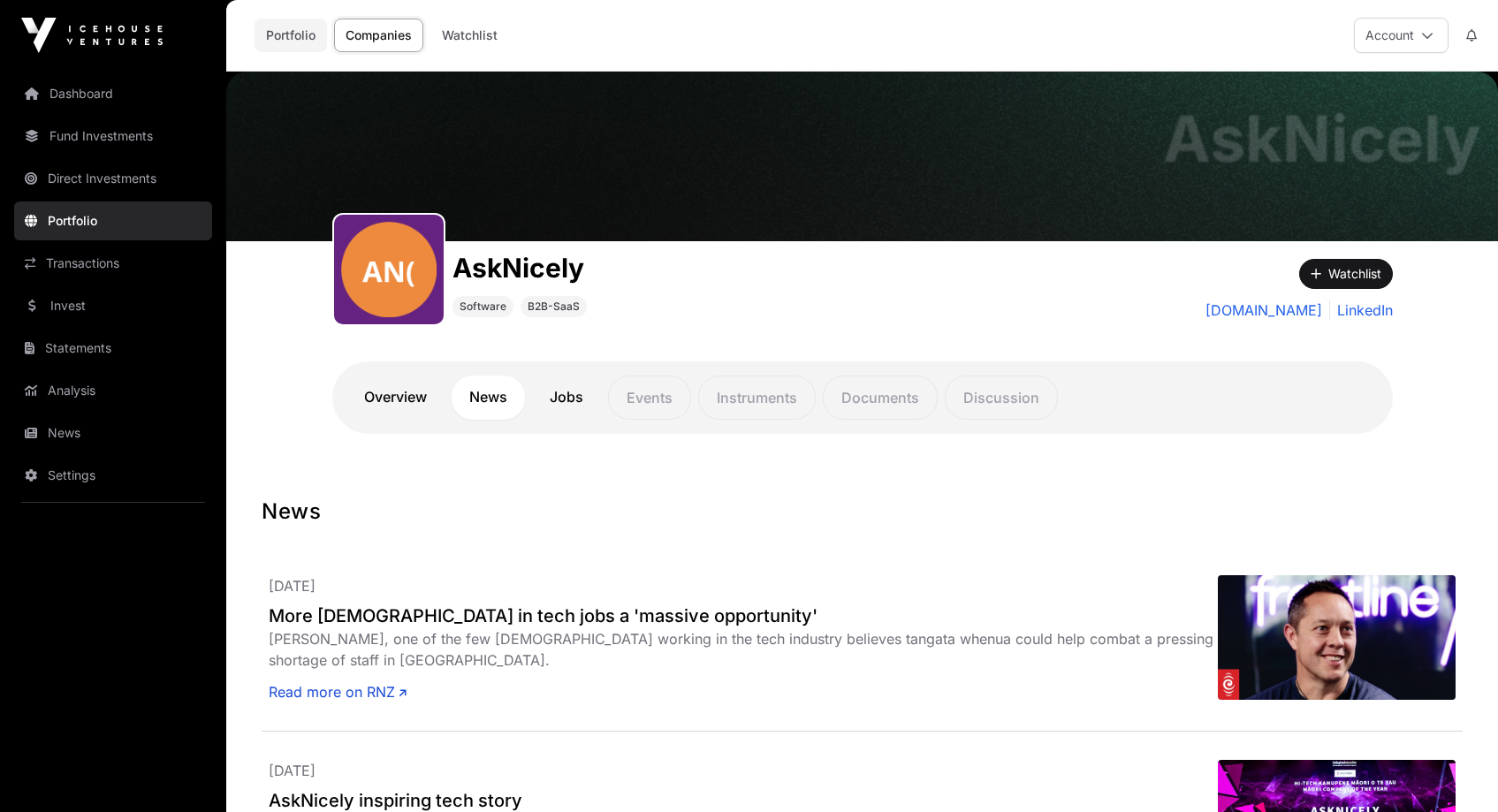
click at [288, 23] on link "Portfolio" at bounding box center [291, 35] width 72 height 34
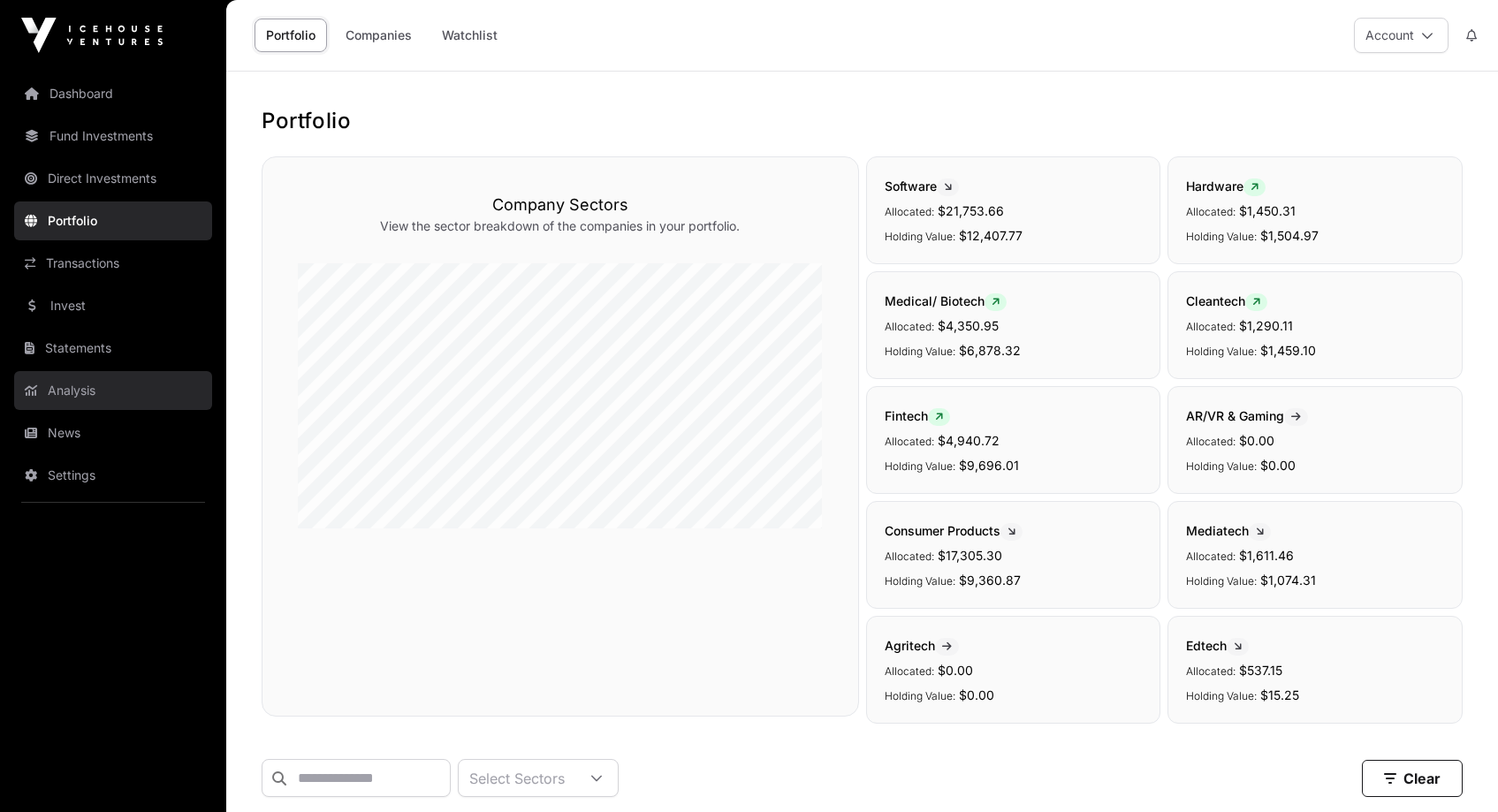
click at [77, 390] on link "Analysis" at bounding box center [114, 391] width 198 height 39
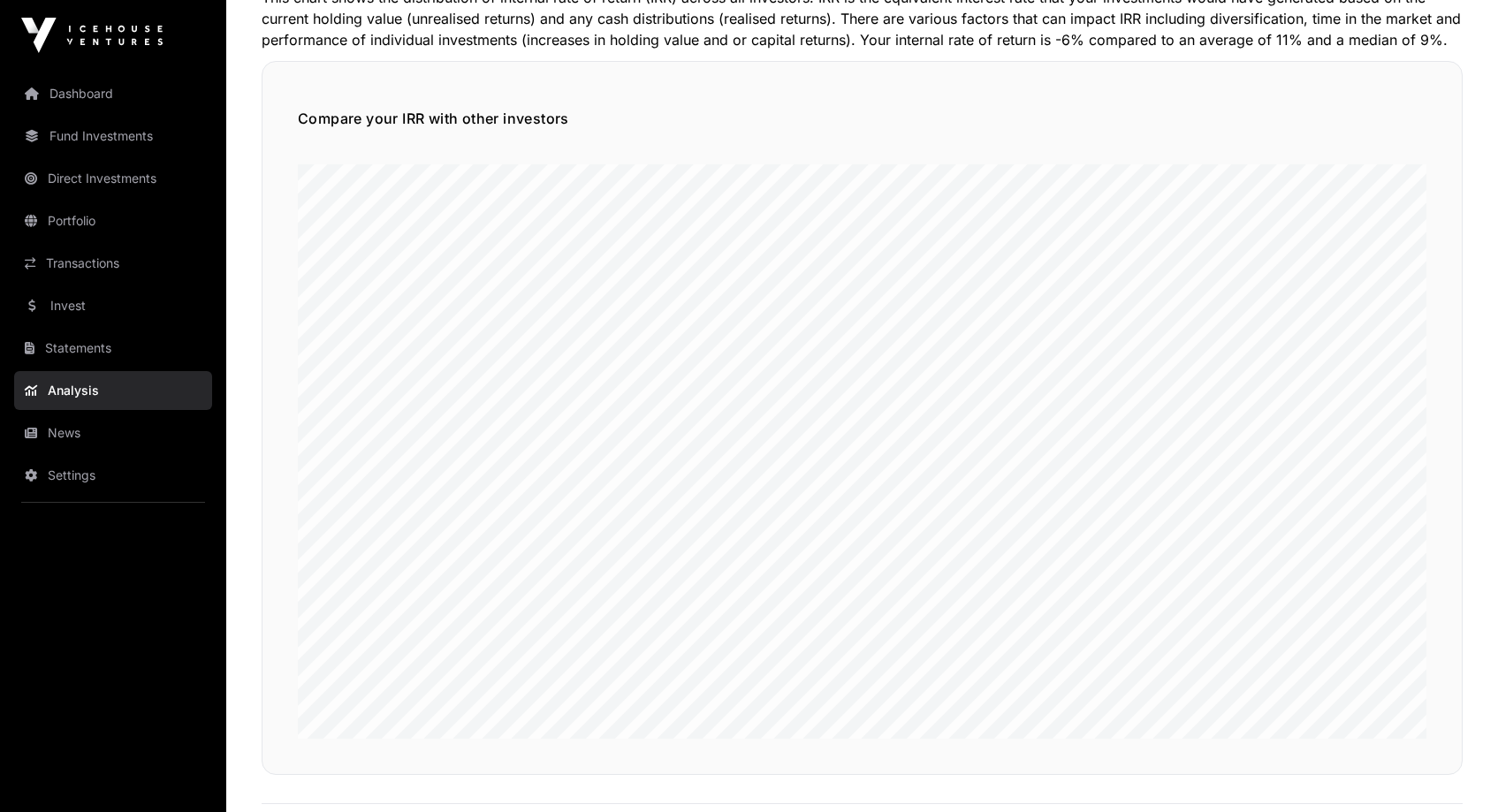
scroll to position [316, 0]
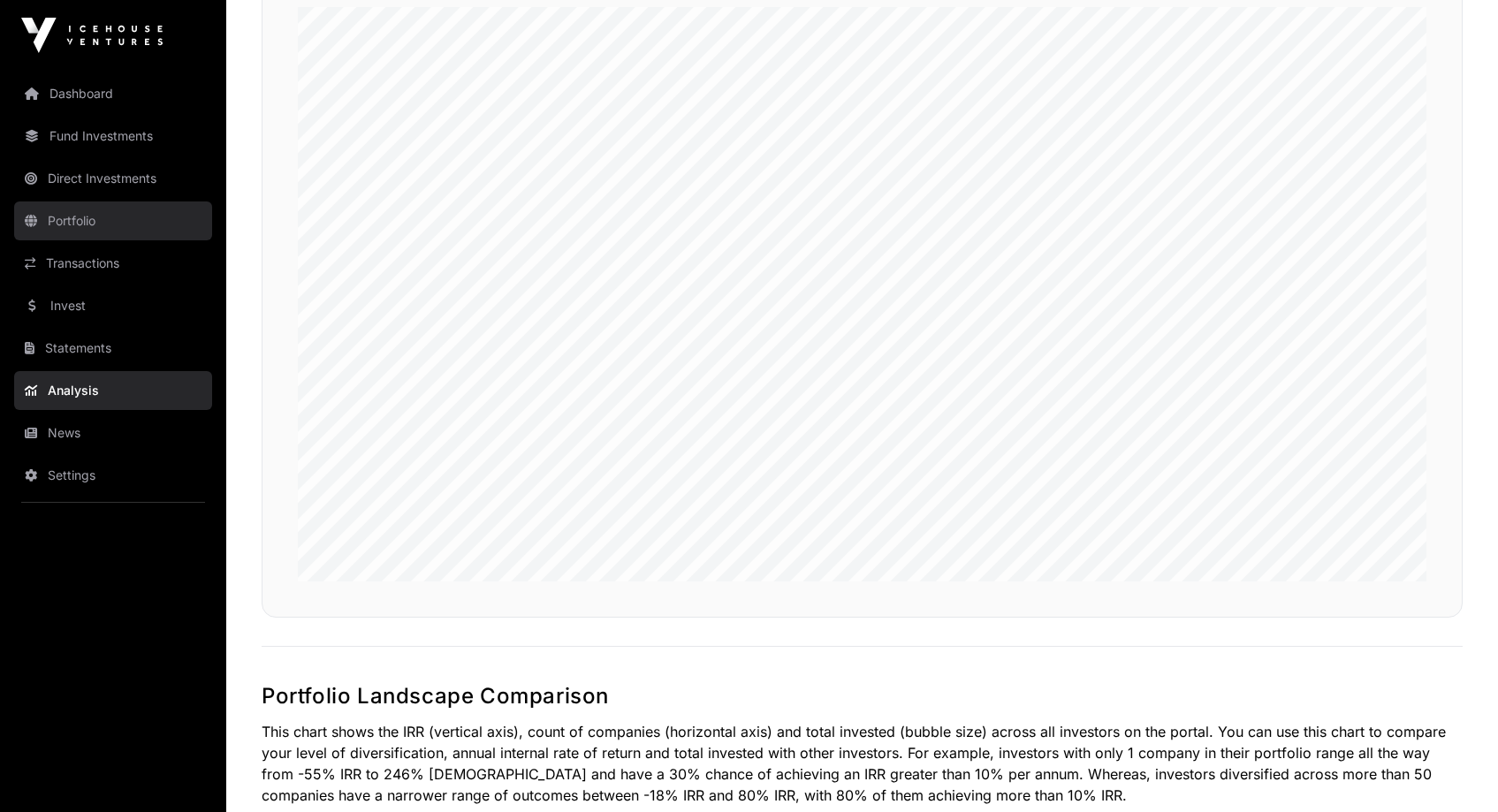
click at [83, 225] on link "Portfolio" at bounding box center [114, 221] width 198 height 39
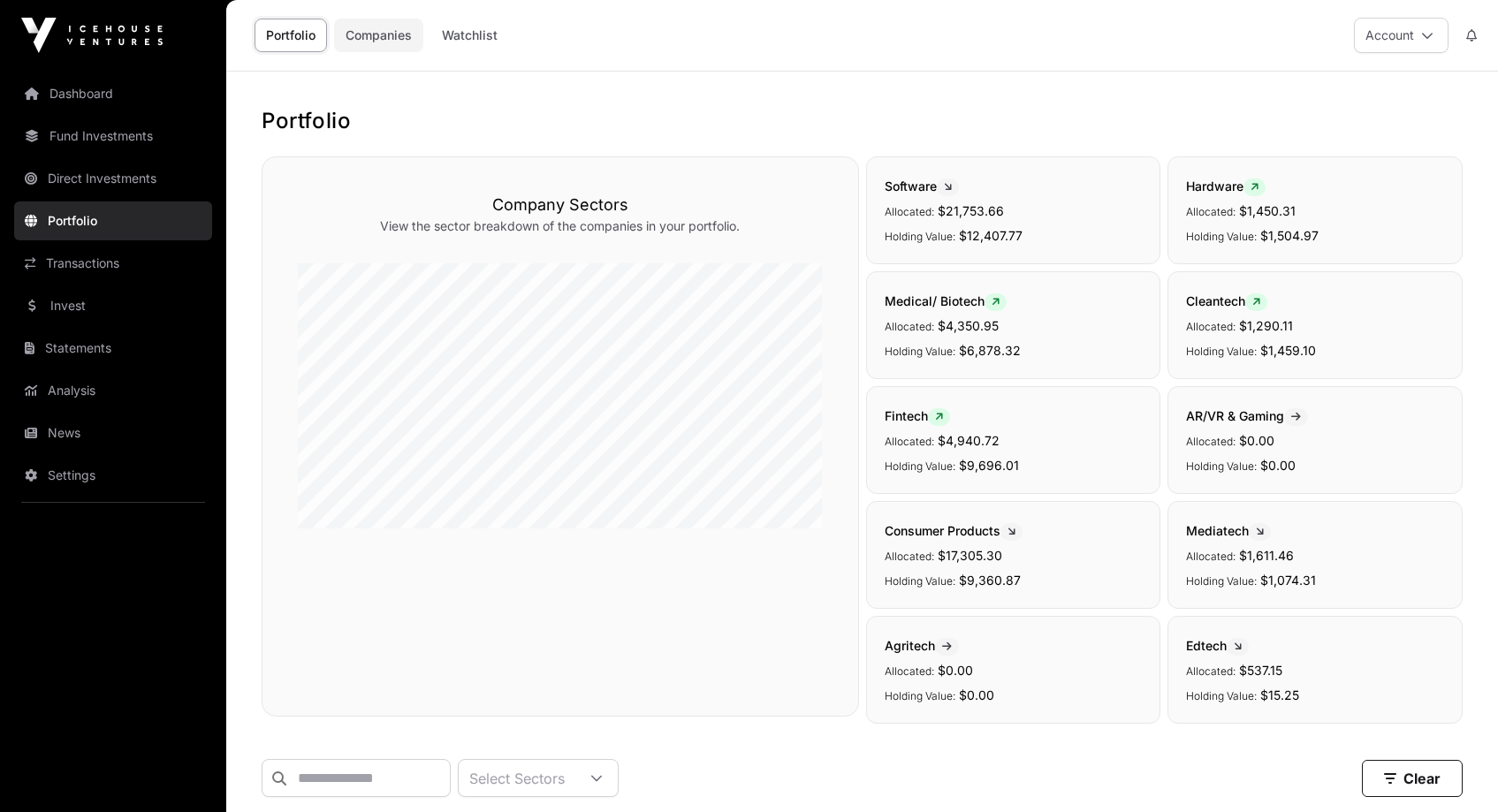
click at [378, 28] on link "Companies" at bounding box center [378, 35] width 89 height 34
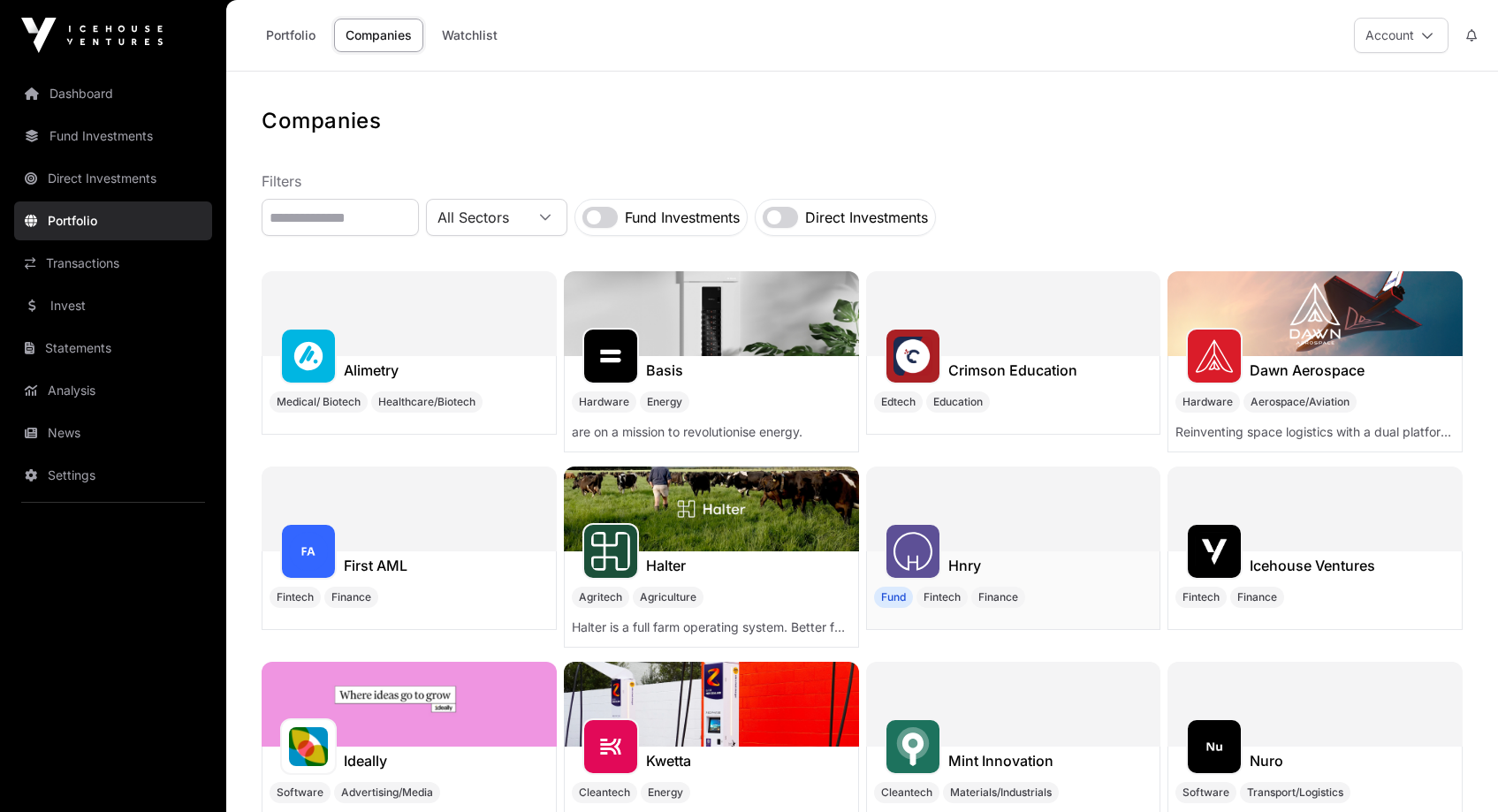
click at [933, 565] on div at bounding box center [912, 551] width 56 height 56
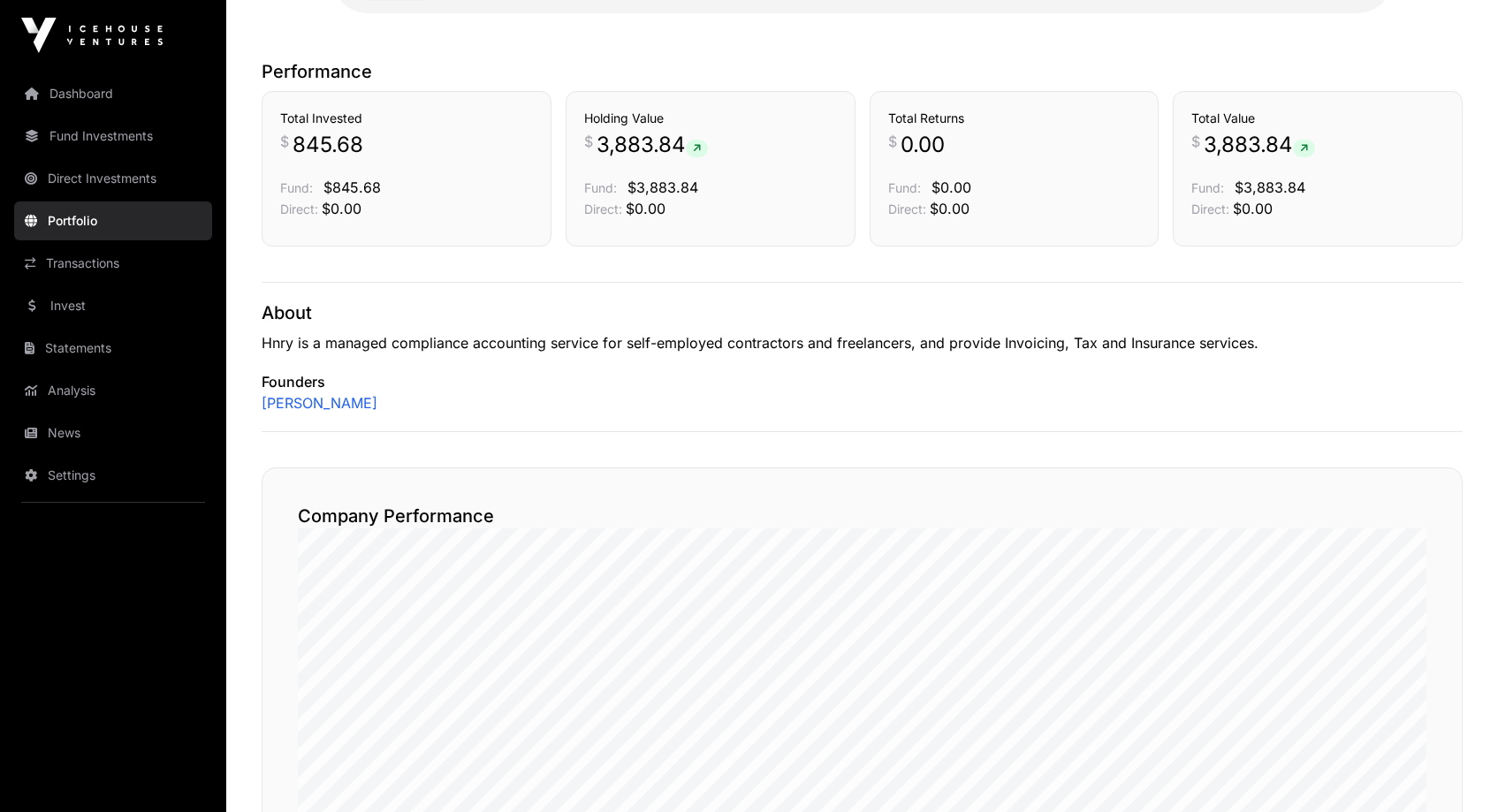
scroll to position [118, 0]
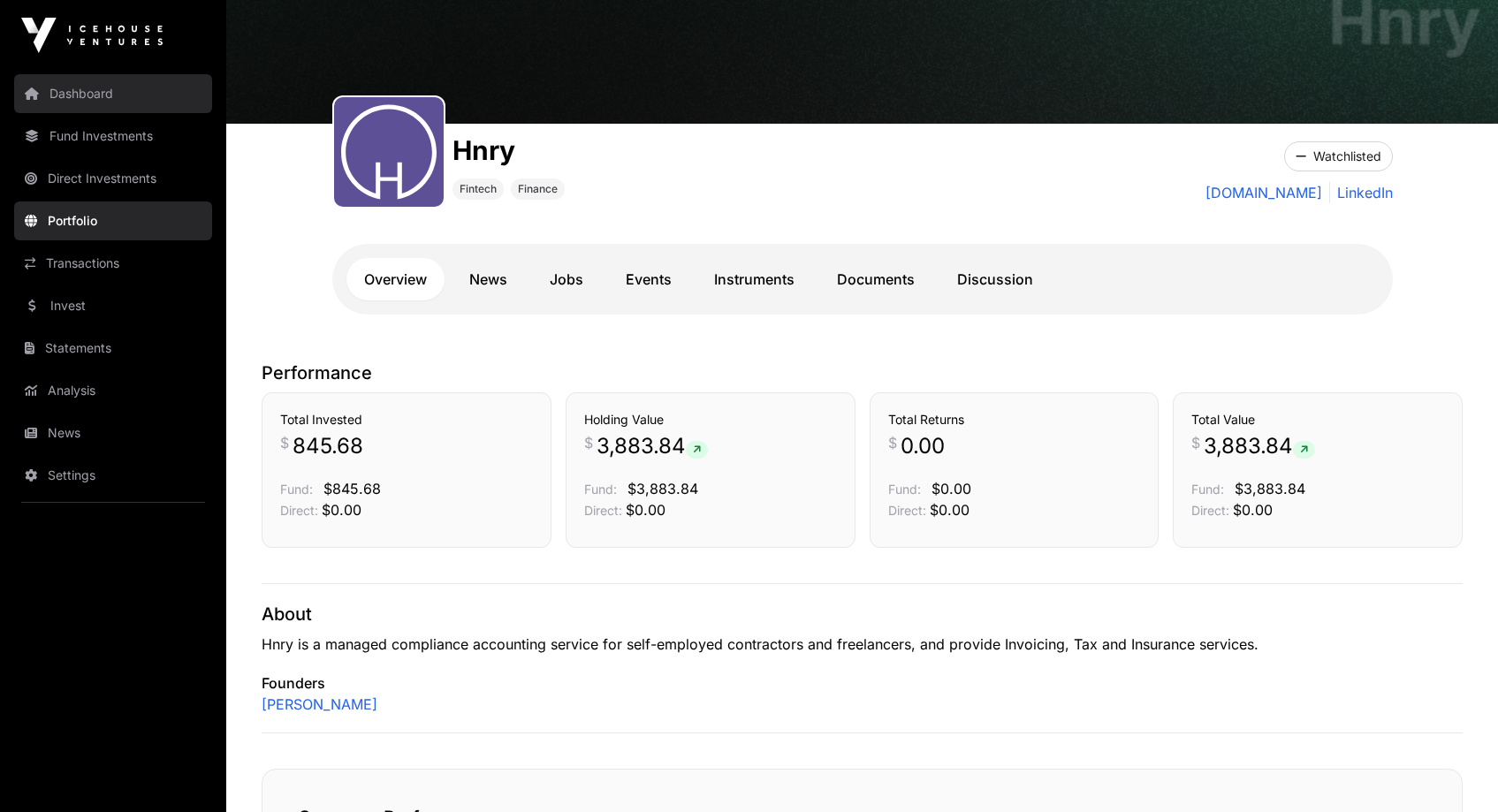
click at [82, 90] on link "Dashboard" at bounding box center [114, 93] width 198 height 39
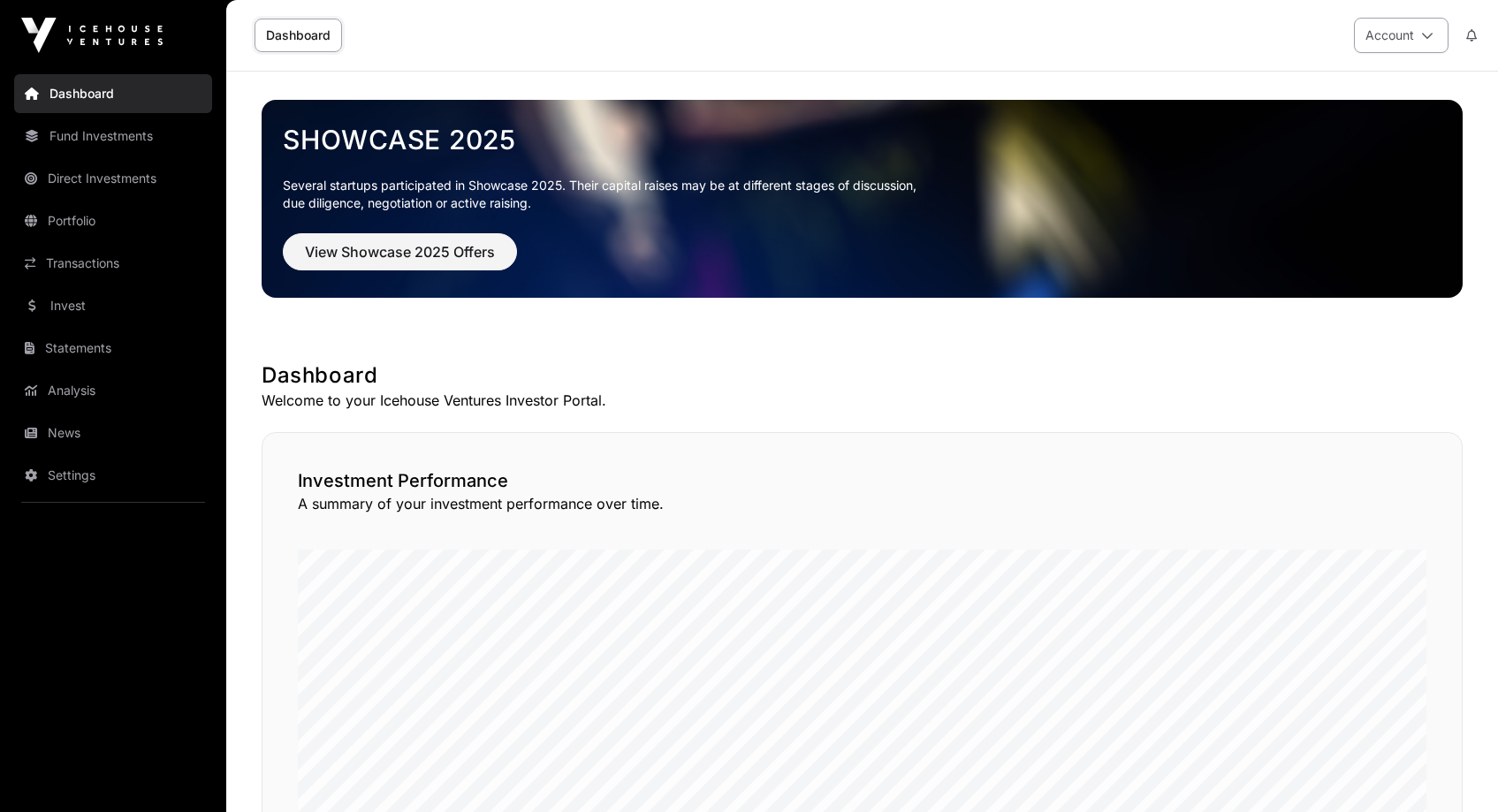
click at [1422, 34] on icon at bounding box center [1427, 35] width 13 height 13
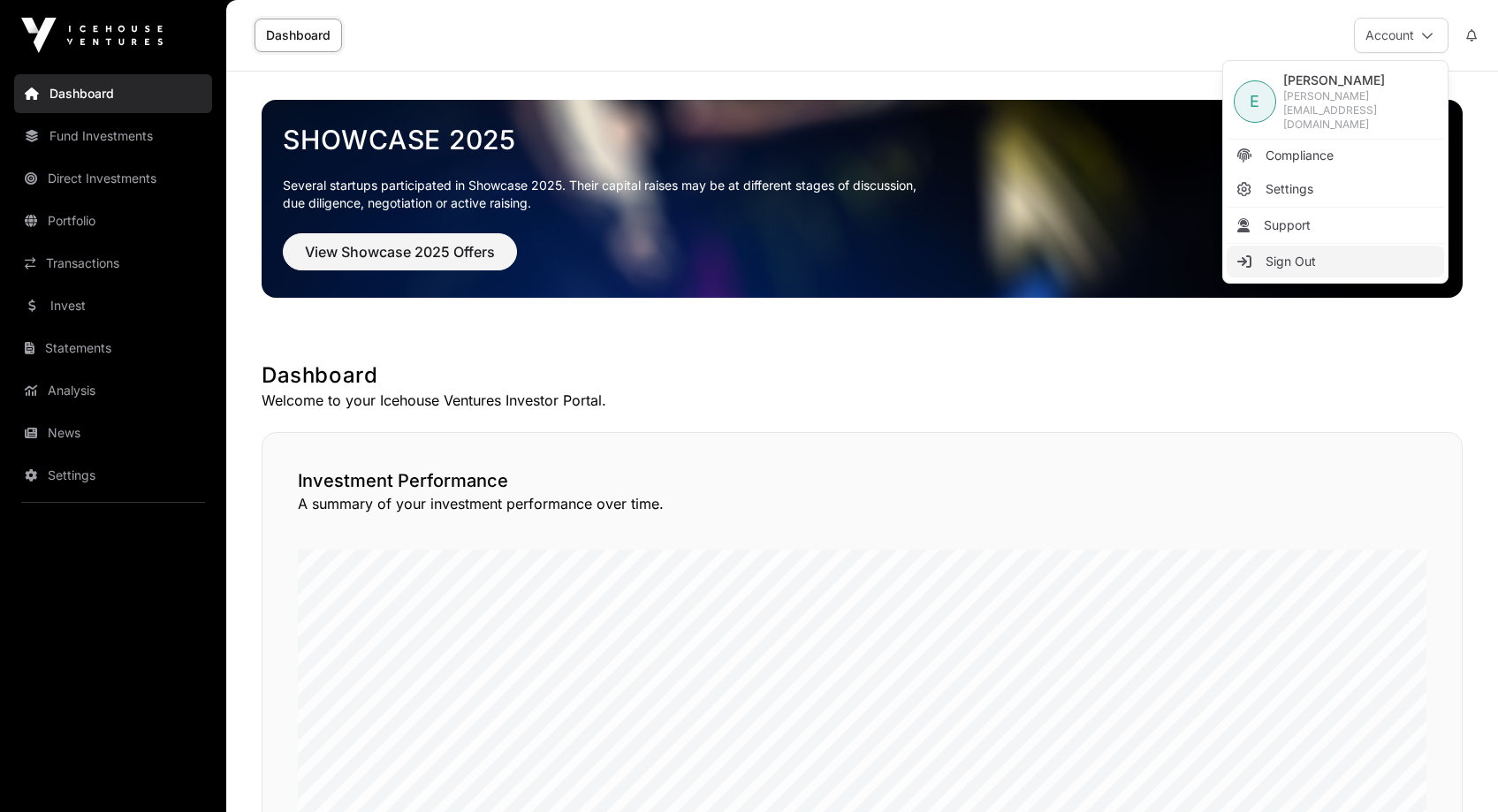
click at [1303, 253] on span "Sign Out" at bounding box center [1291, 262] width 51 height 18
